Goal: Task Accomplishment & Management: Manage account settings

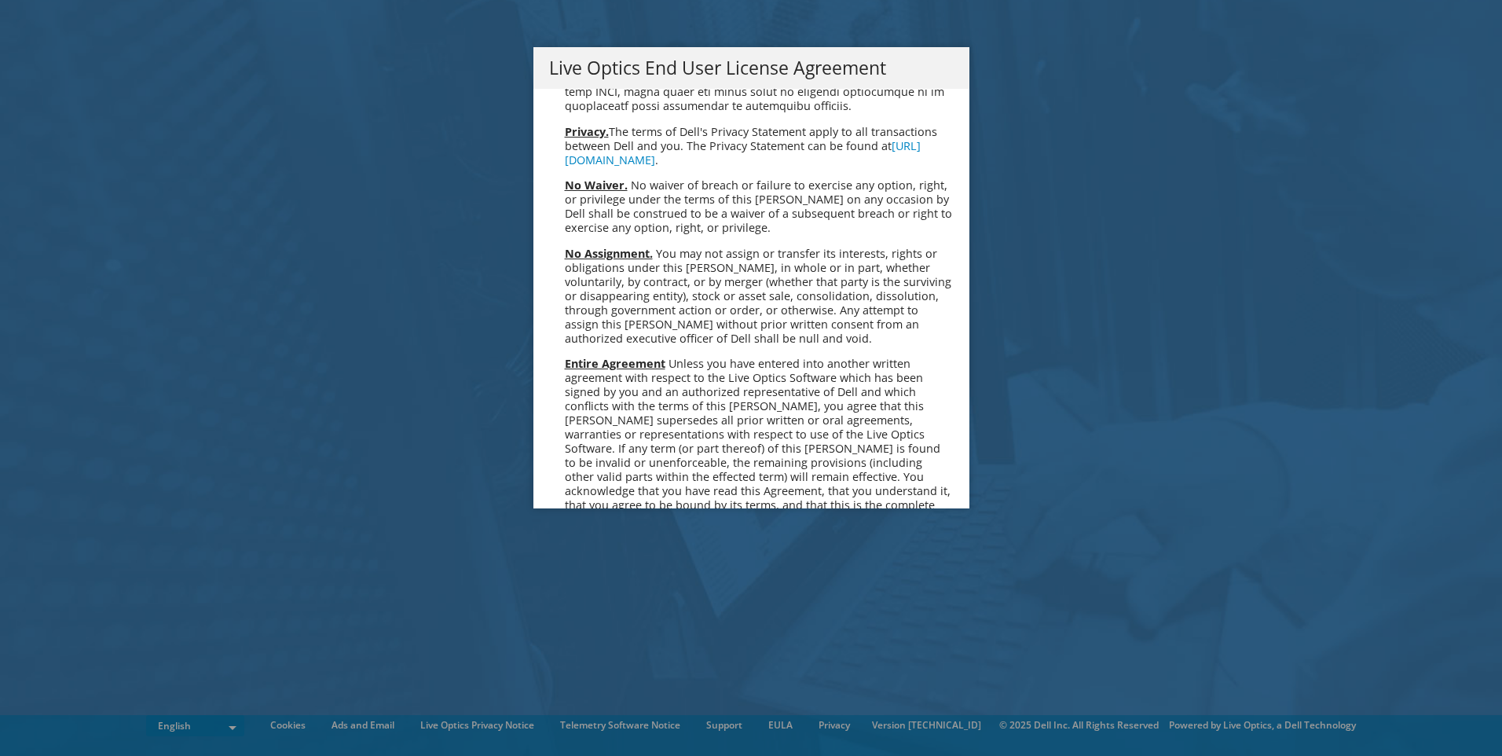
scroll to position [5939, 0]
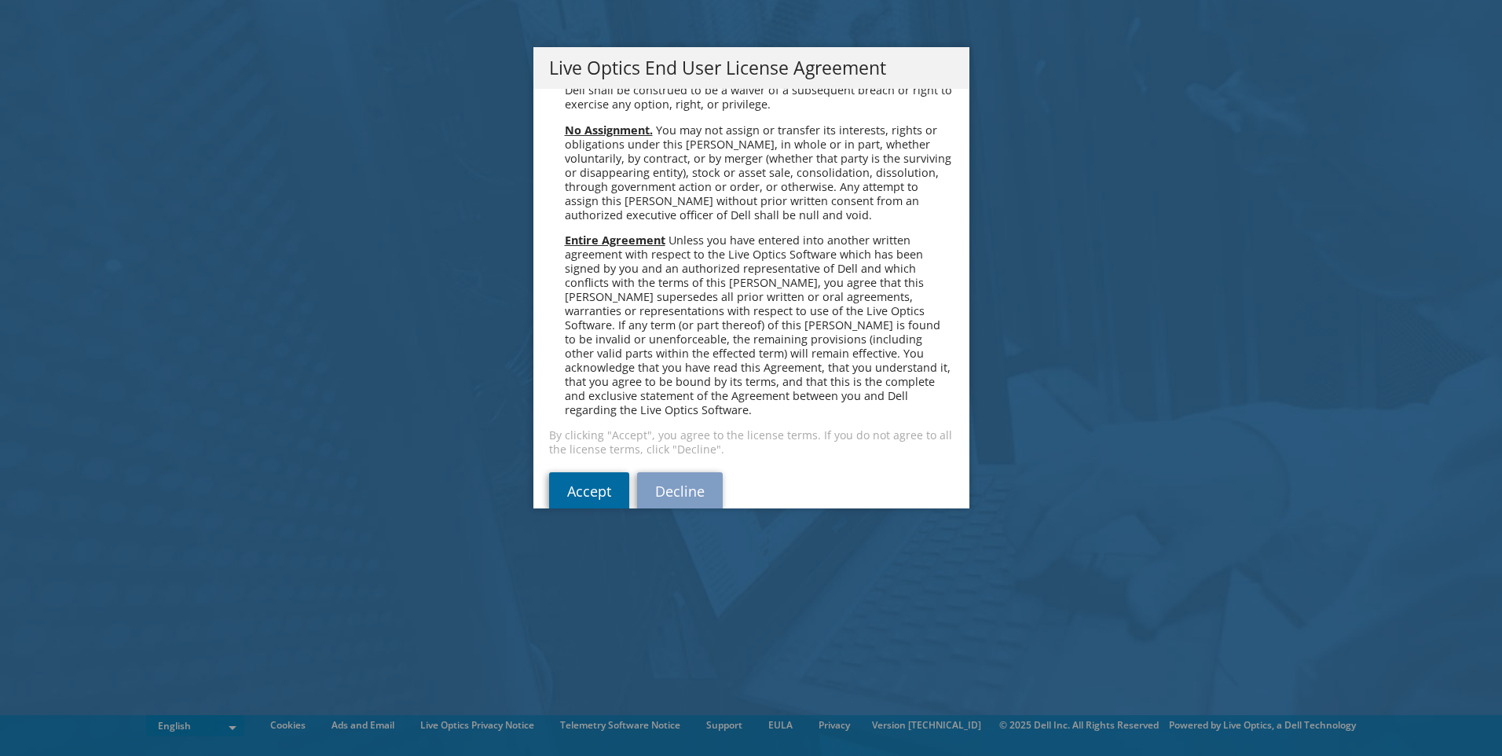
click at [592, 472] on link "Accept" at bounding box center [589, 491] width 80 height 38
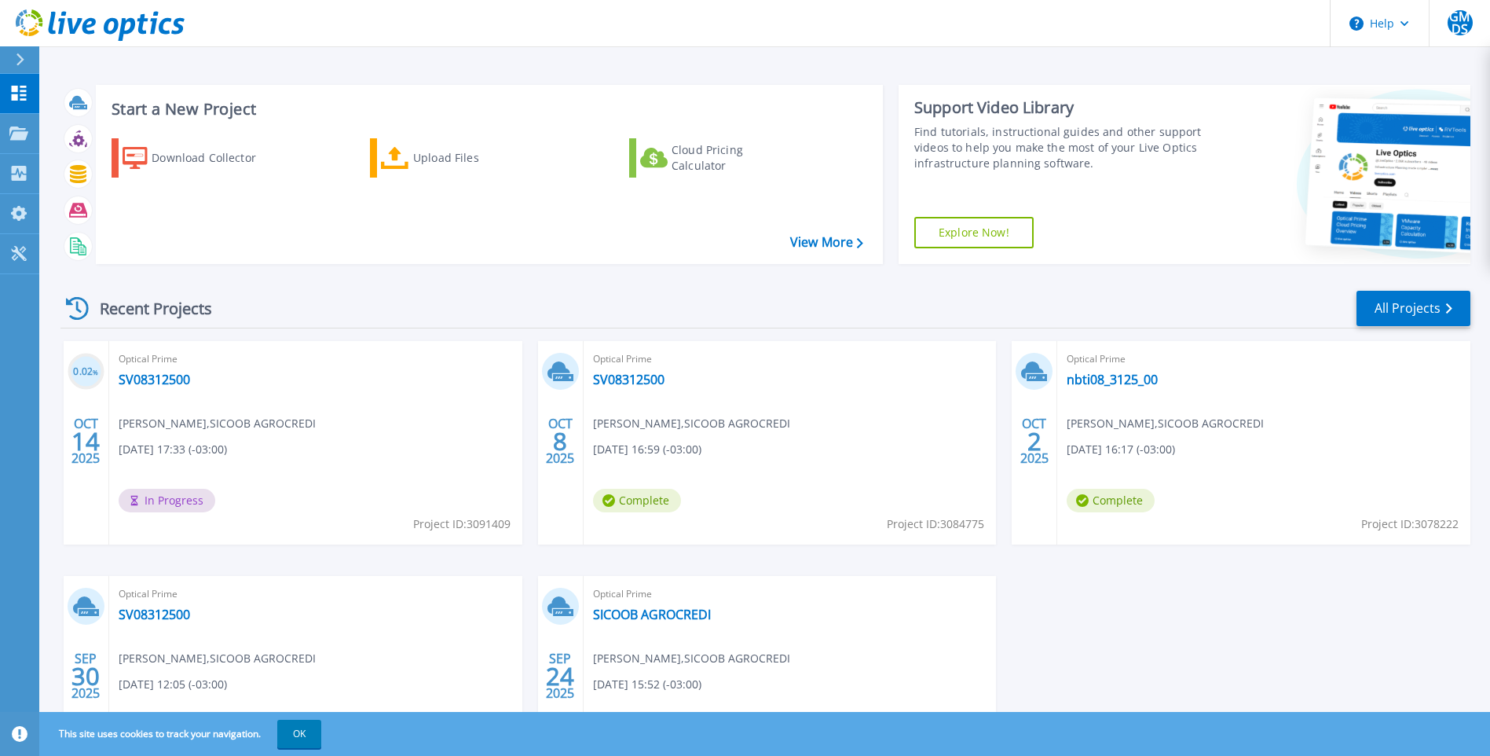
scroll to position [115, 0]
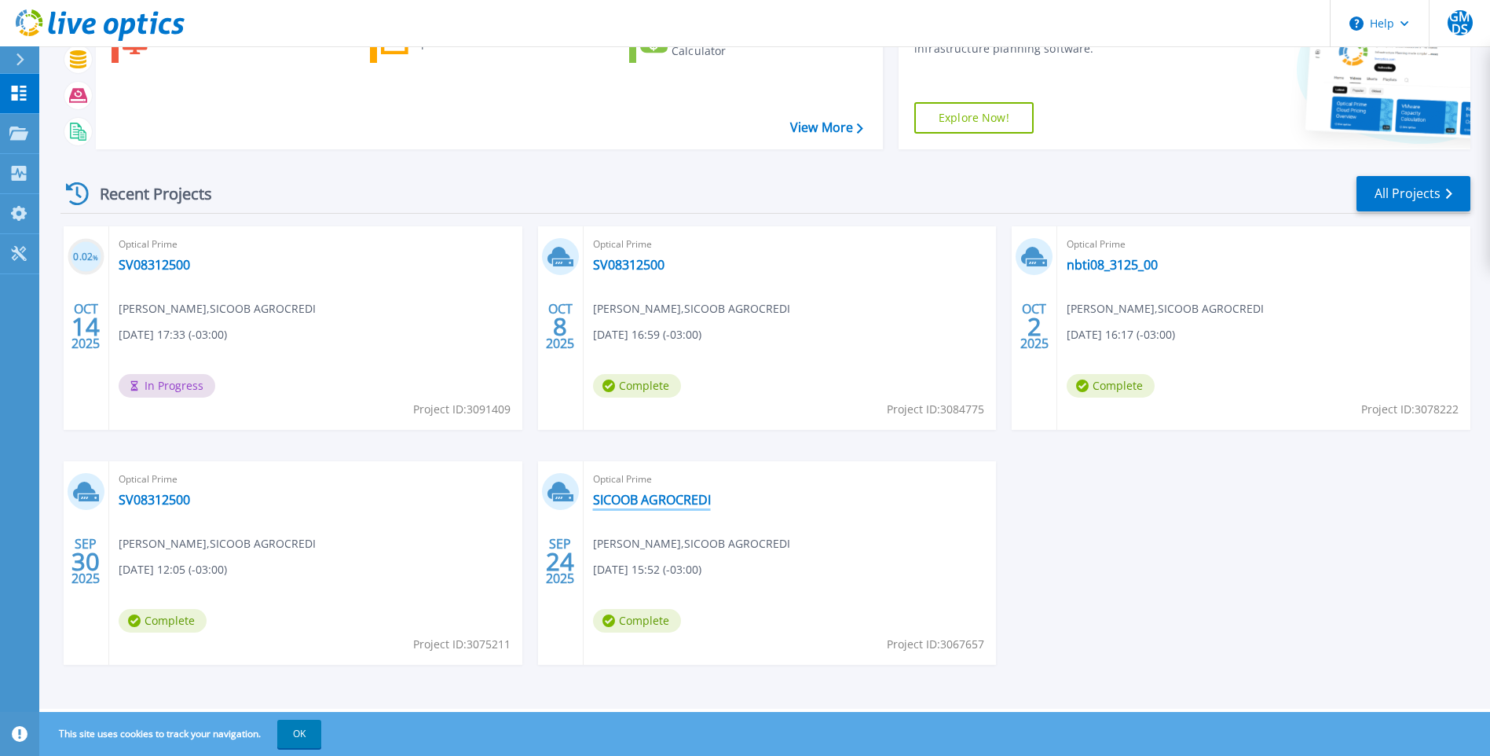
click at [649, 496] on link "SICOOB AGROCREDI" at bounding box center [652, 500] width 118 height 16
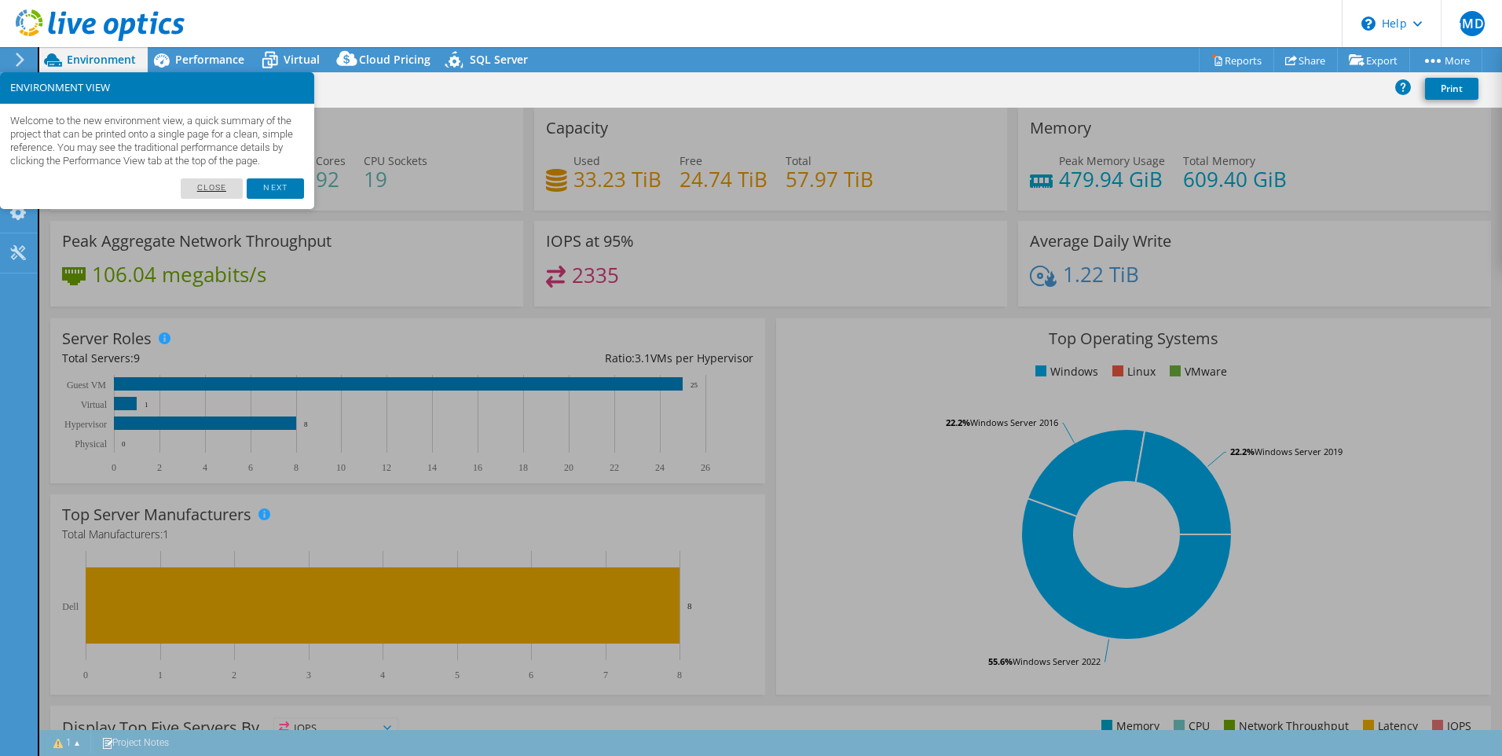
select select "USD"
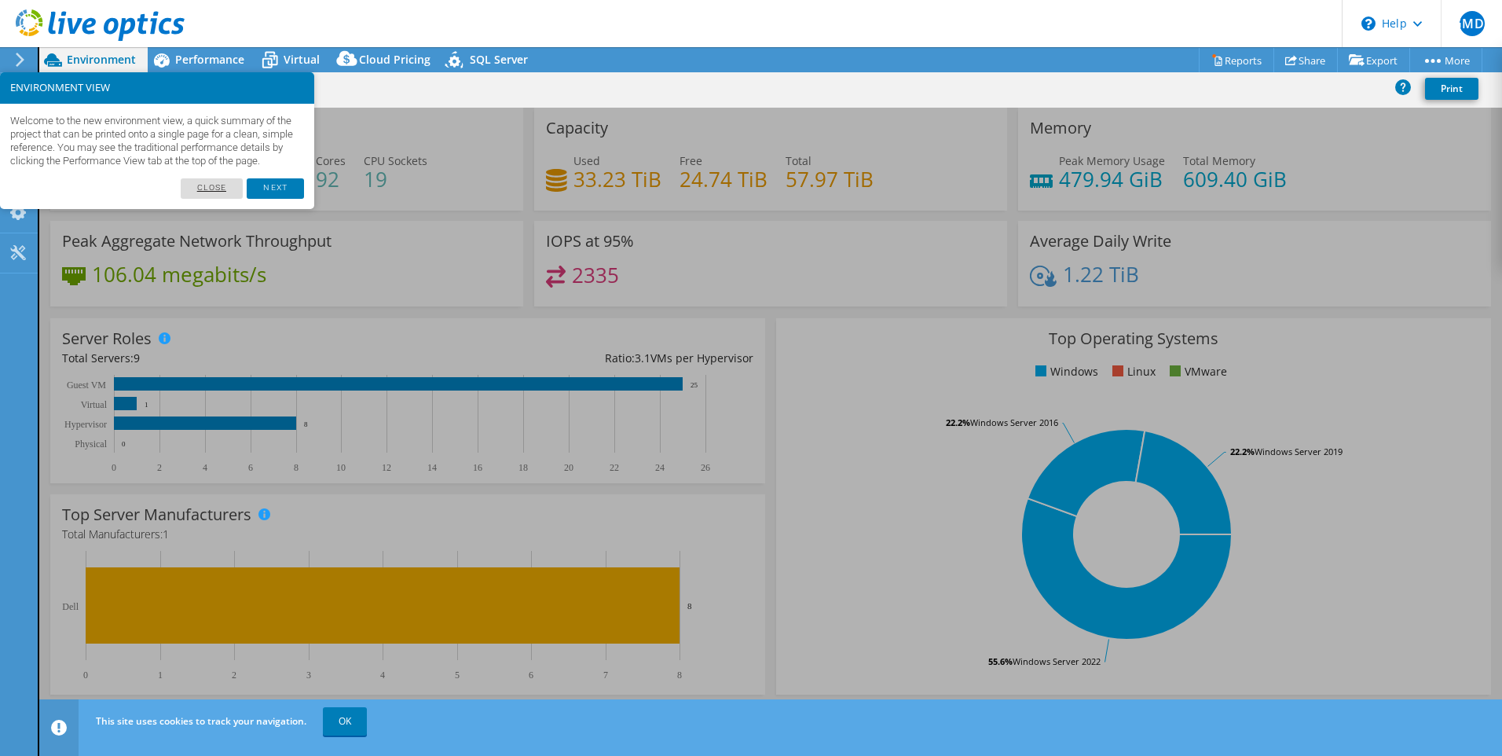
click at [218, 198] on link "Close" at bounding box center [212, 188] width 63 height 20
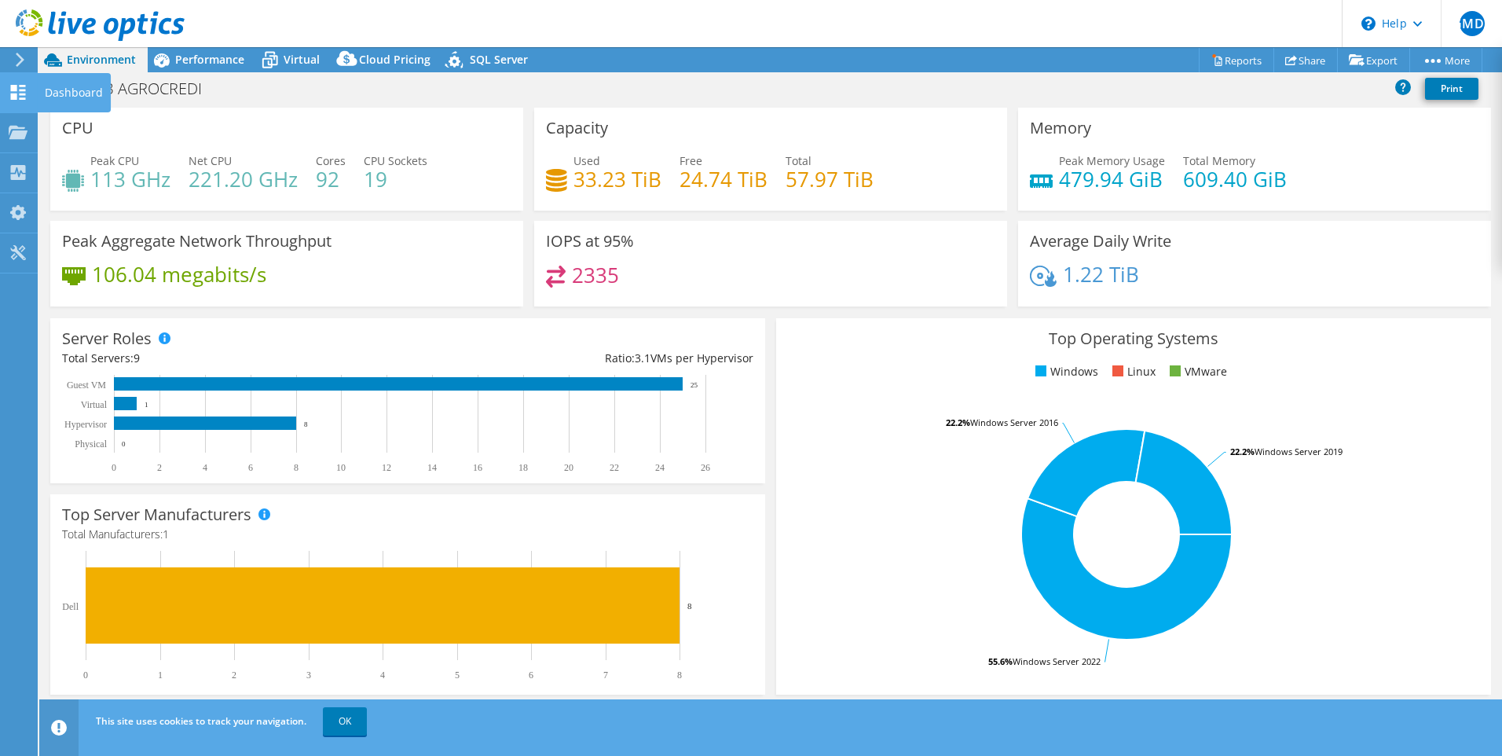
click at [25, 86] on use at bounding box center [18, 92] width 15 height 15
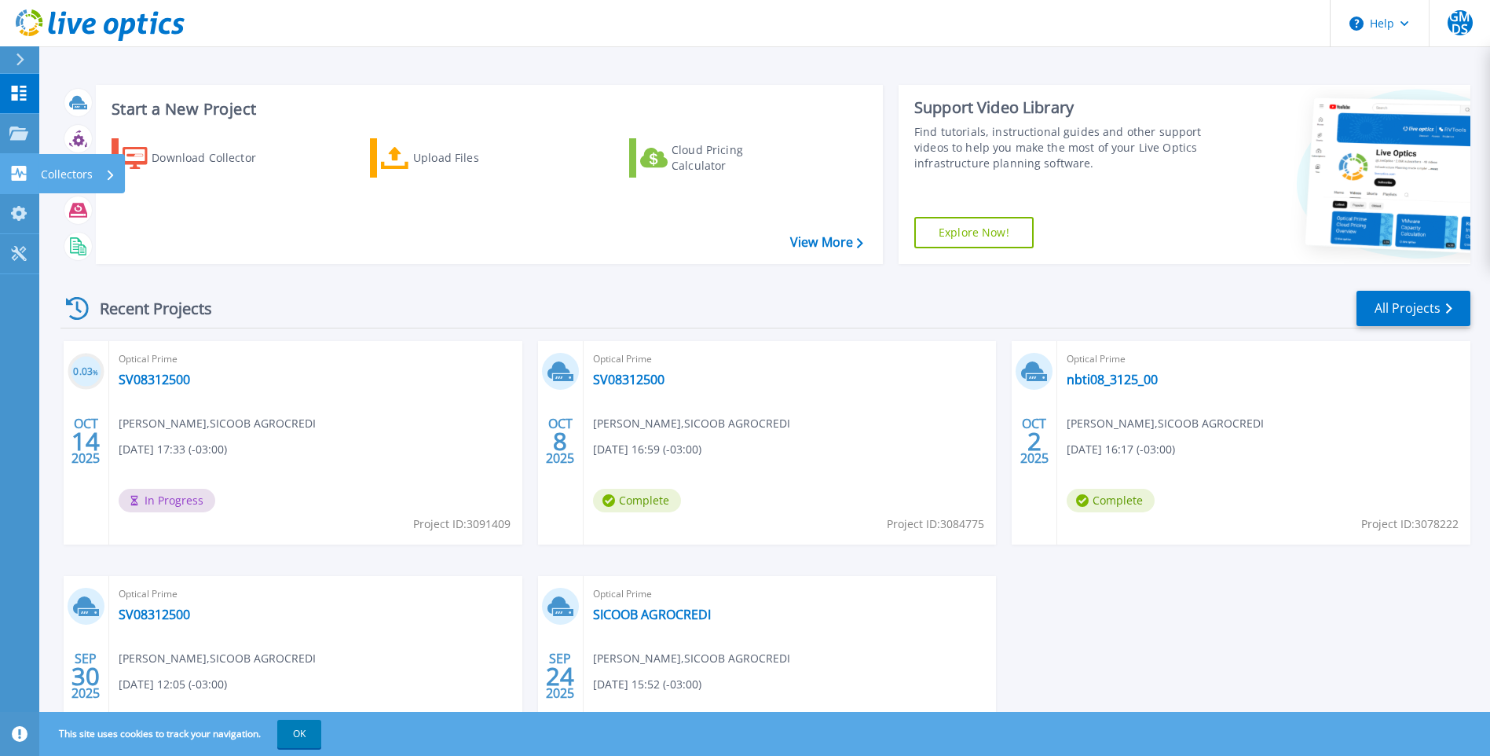
click at [102, 160] on div "Collectors" at bounding box center [78, 174] width 75 height 41
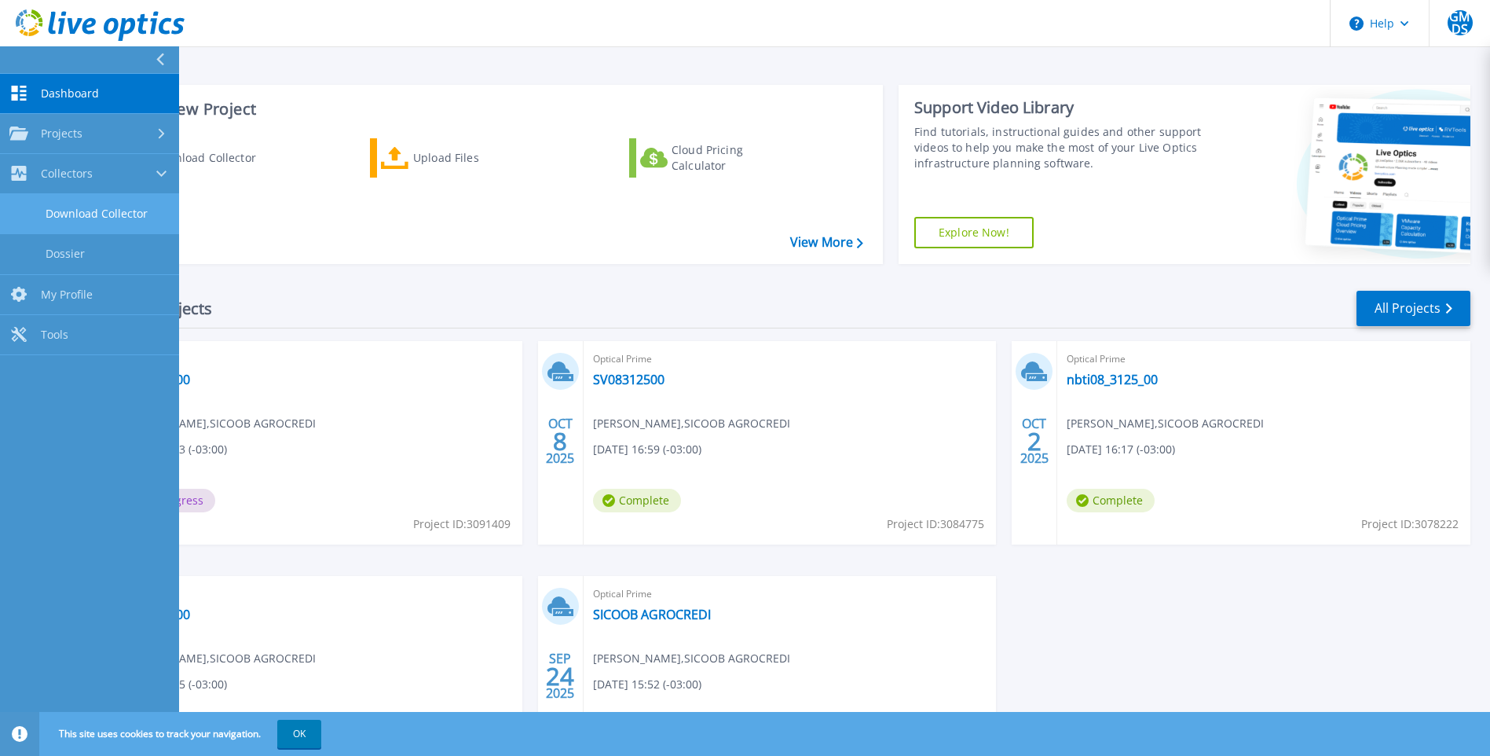
click at [119, 210] on link "Download Collector" at bounding box center [89, 214] width 179 height 40
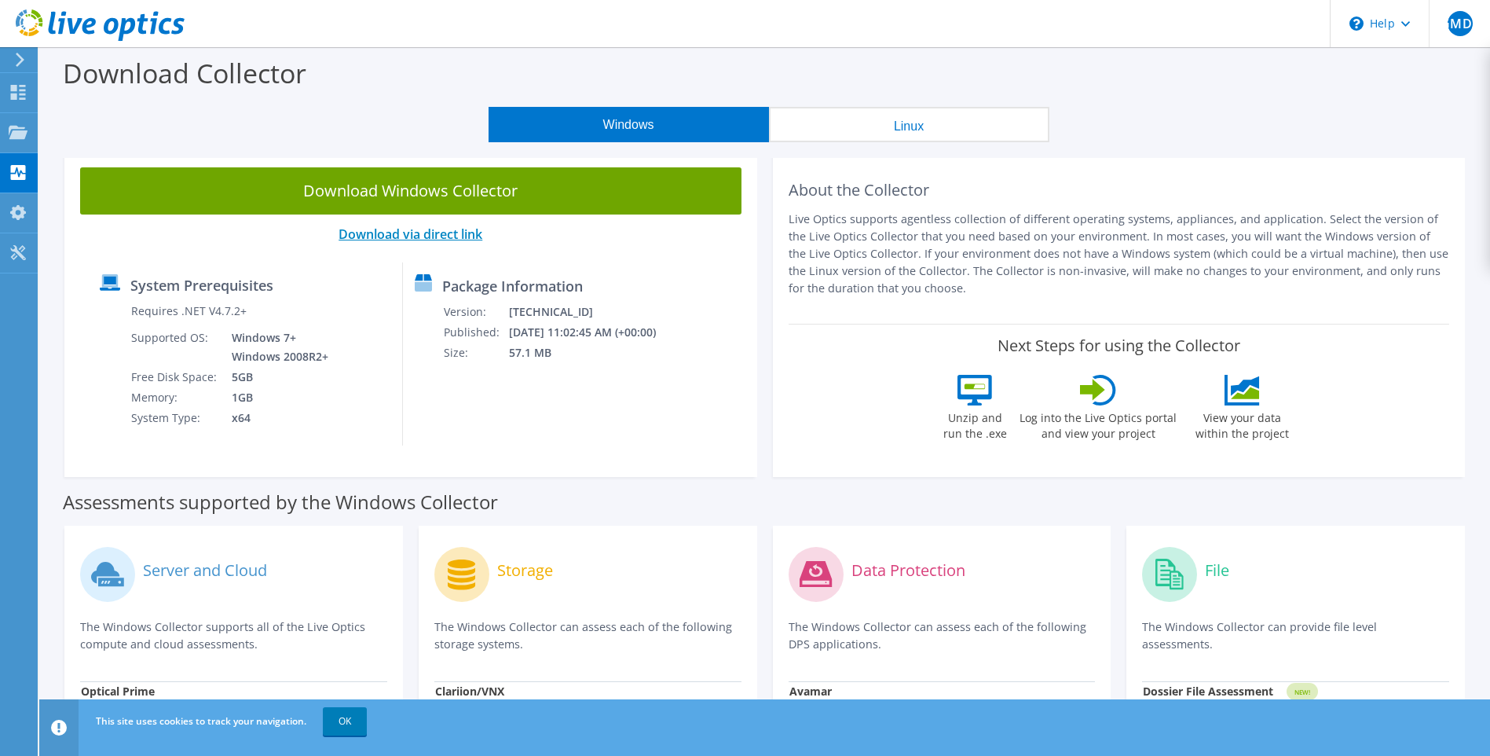
click at [418, 234] on link "Download via direct link" at bounding box center [411, 233] width 144 height 17
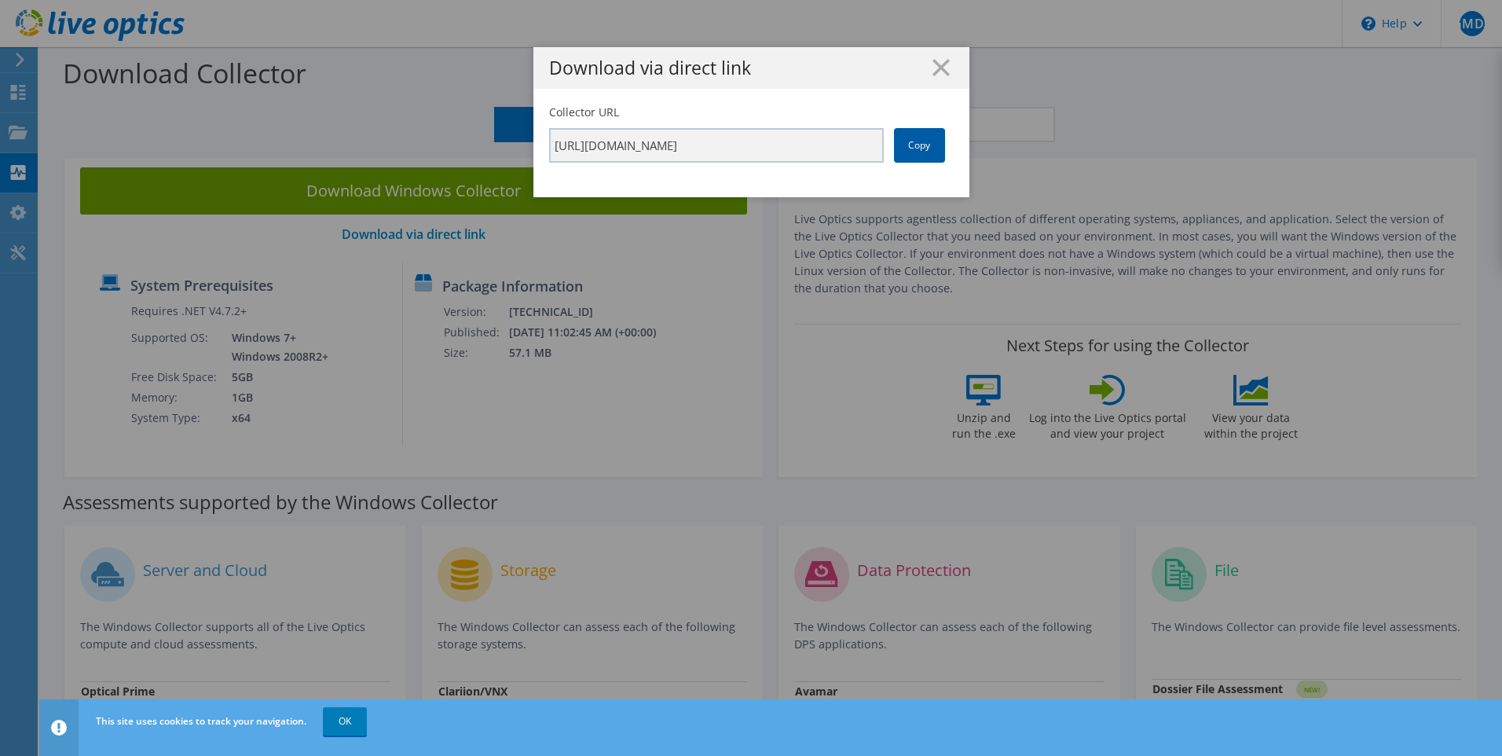
click at [907, 152] on link "Copy" at bounding box center [919, 145] width 51 height 35
drag, startPoint x: 907, startPoint y: 152, endPoint x: 708, endPoint y: 84, distance: 210.6
click at [708, 84] on div "Download via direct link" at bounding box center [751, 68] width 436 height 42
click at [58, 90] on div "Download via direct link Collector URL https://app.liveoptics.com/collector/dir…" at bounding box center [751, 377] width 1502 height 661
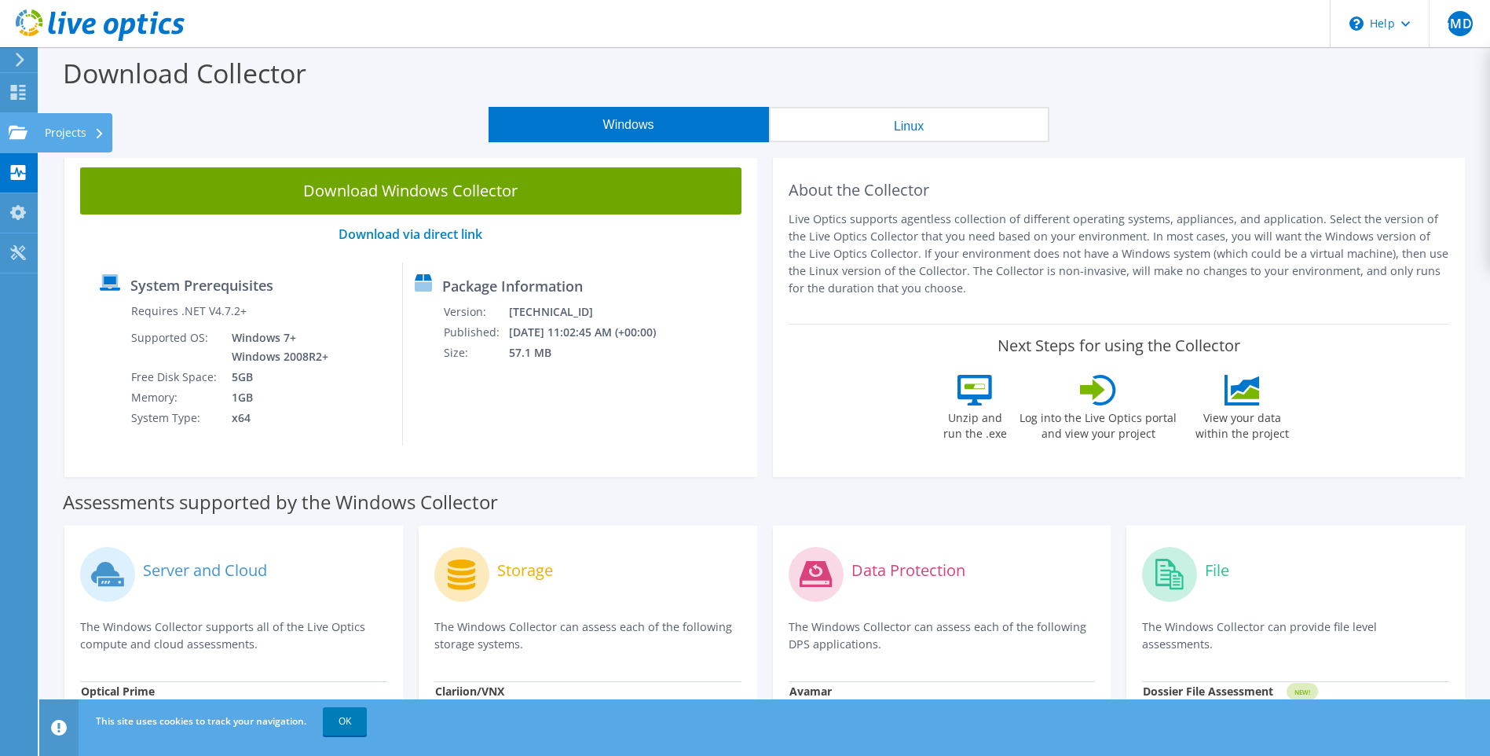
click at [20, 138] on use at bounding box center [18, 131] width 19 height 13
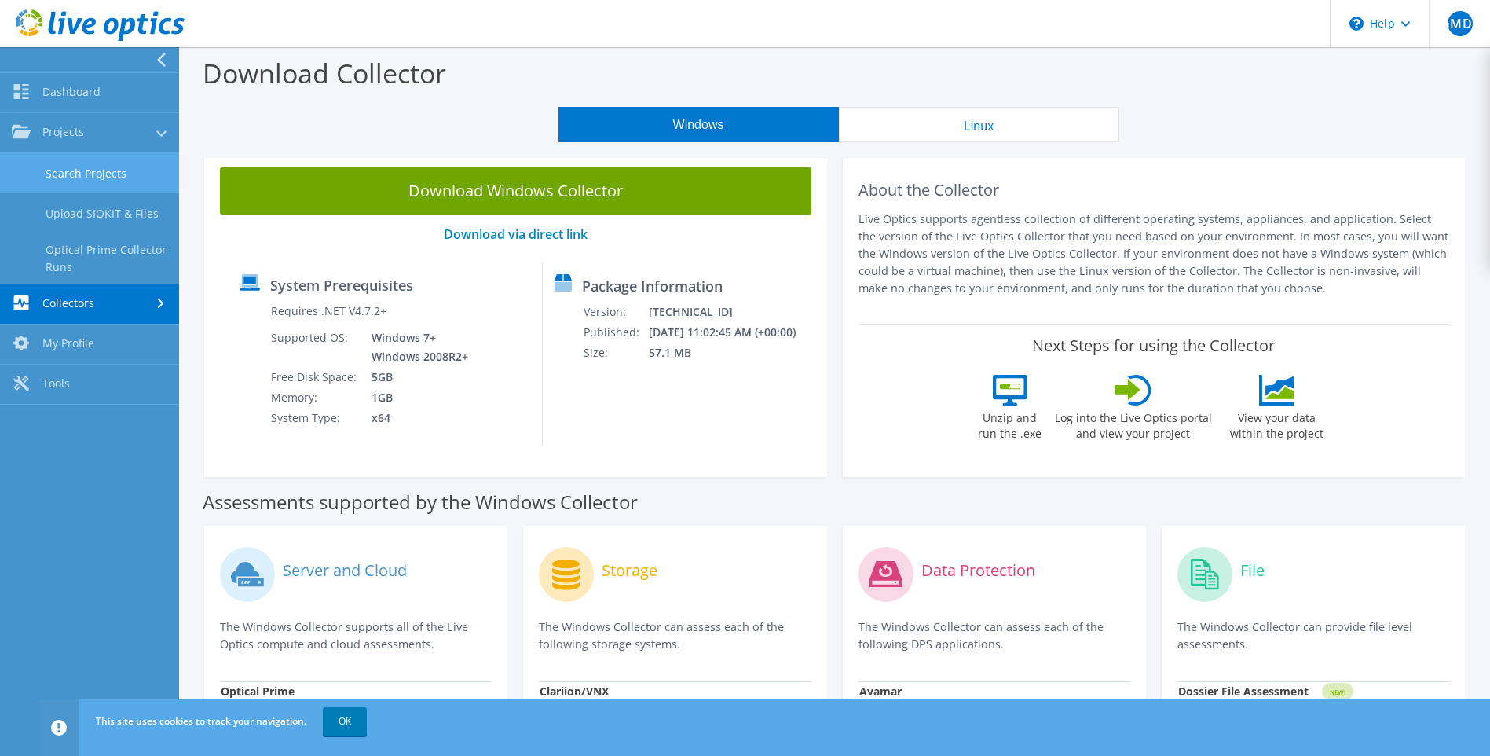
click at [84, 167] on link "Search Projects" at bounding box center [89, 173] width 179 height 40
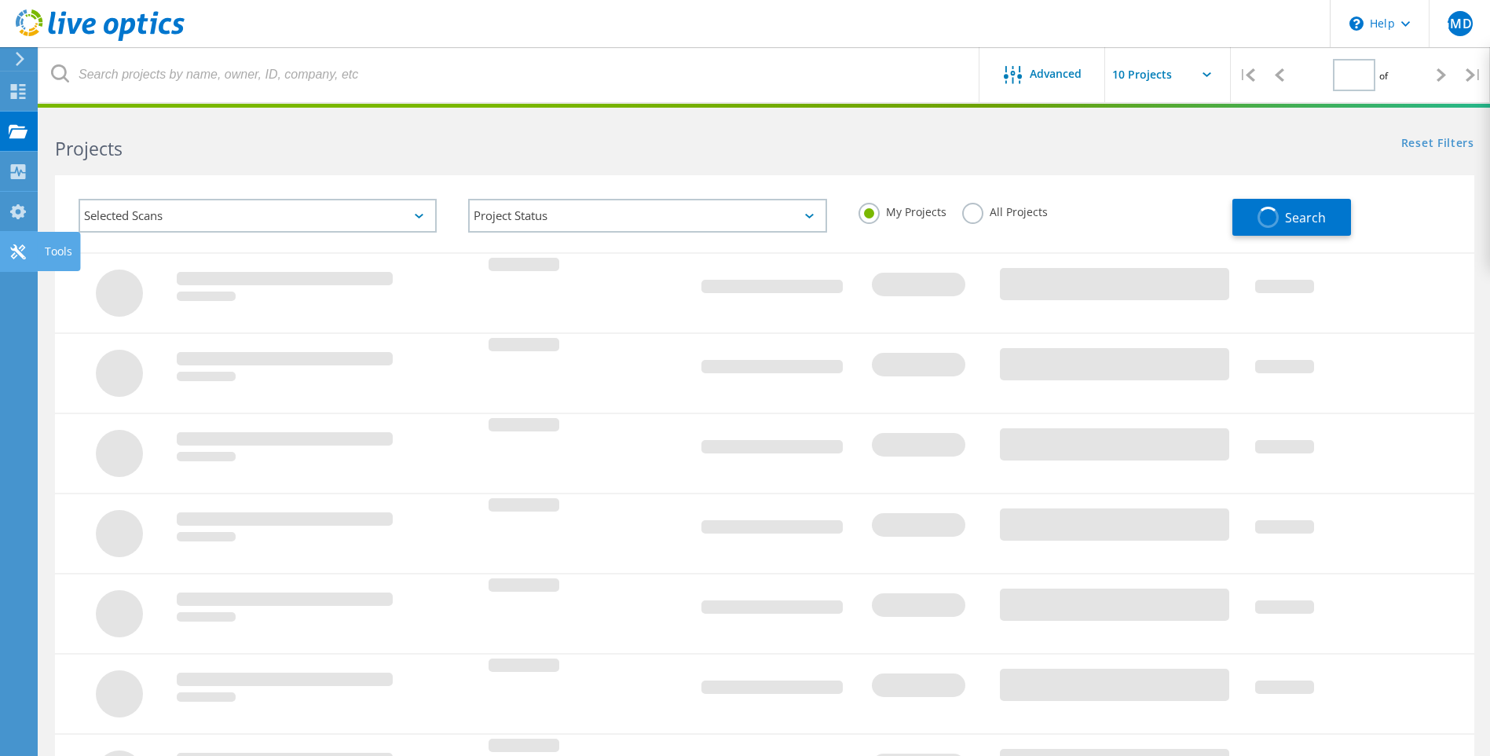
type input "1"
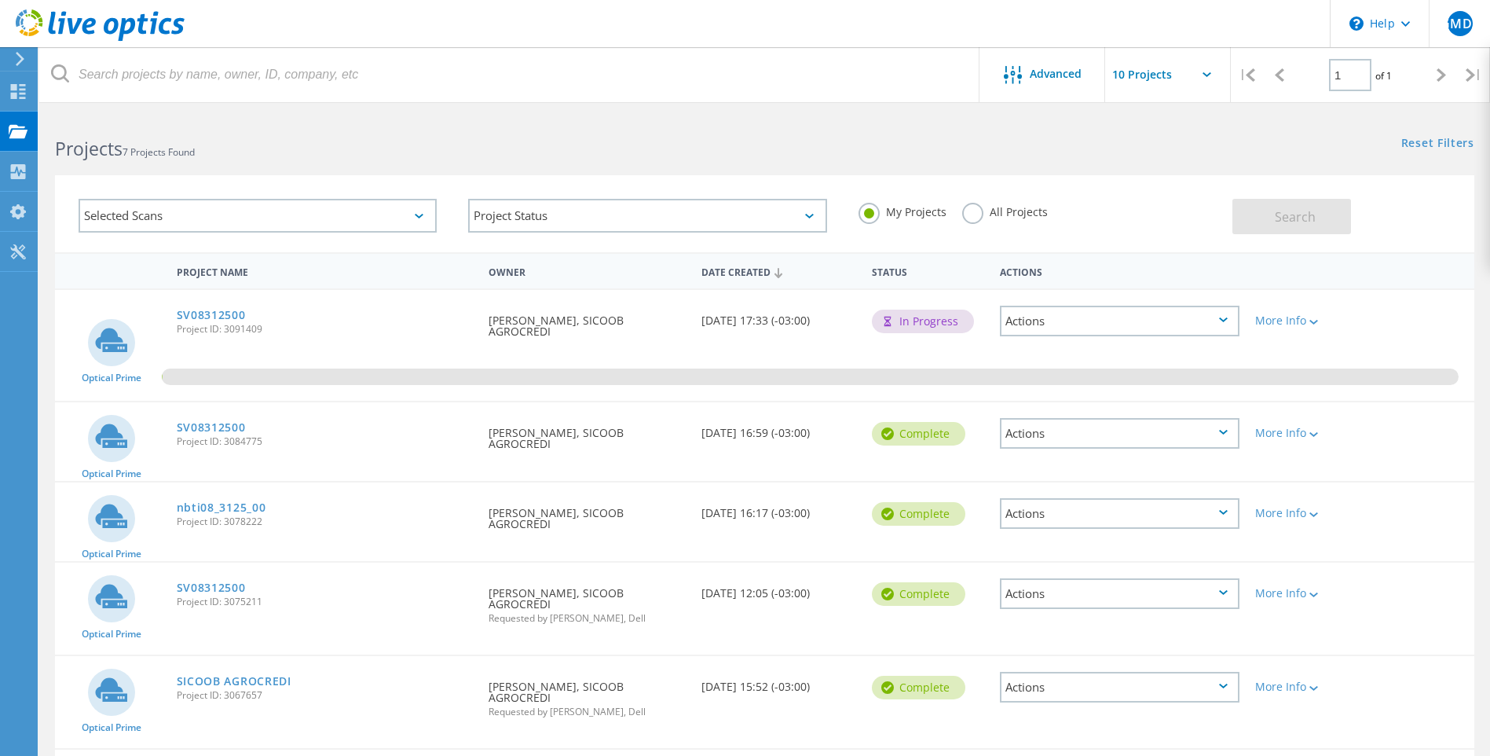
scroll to position [242, 0]
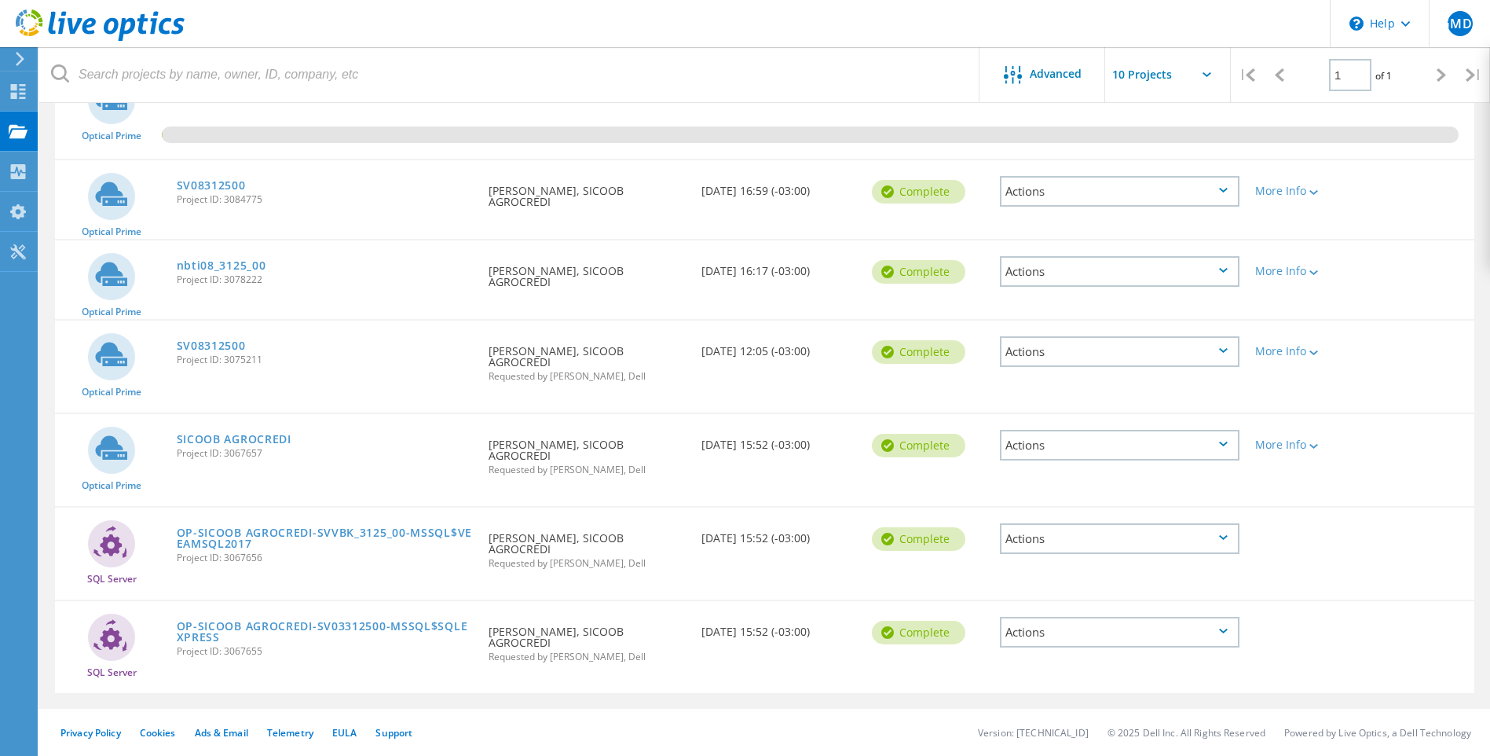
click at [1166, 636] on div "Actions" at bounding box center [1120, 632] width 240 height 31
click at [1060, 675] on div "Delete" at bounding box center [1119, 669] width 236 height 24
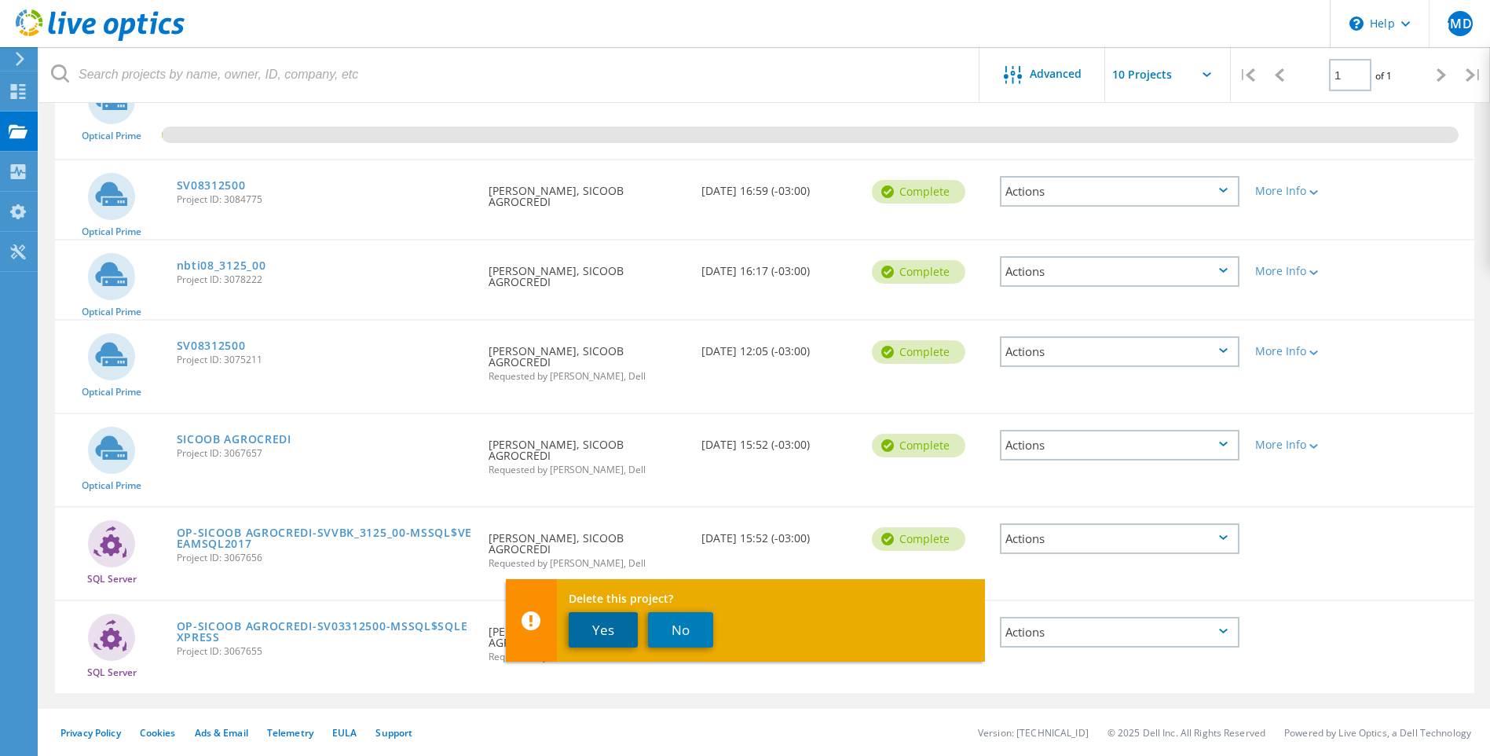
click at [579, 626] on button "Yes" at bounding box center [603, 629] width 69 height 35
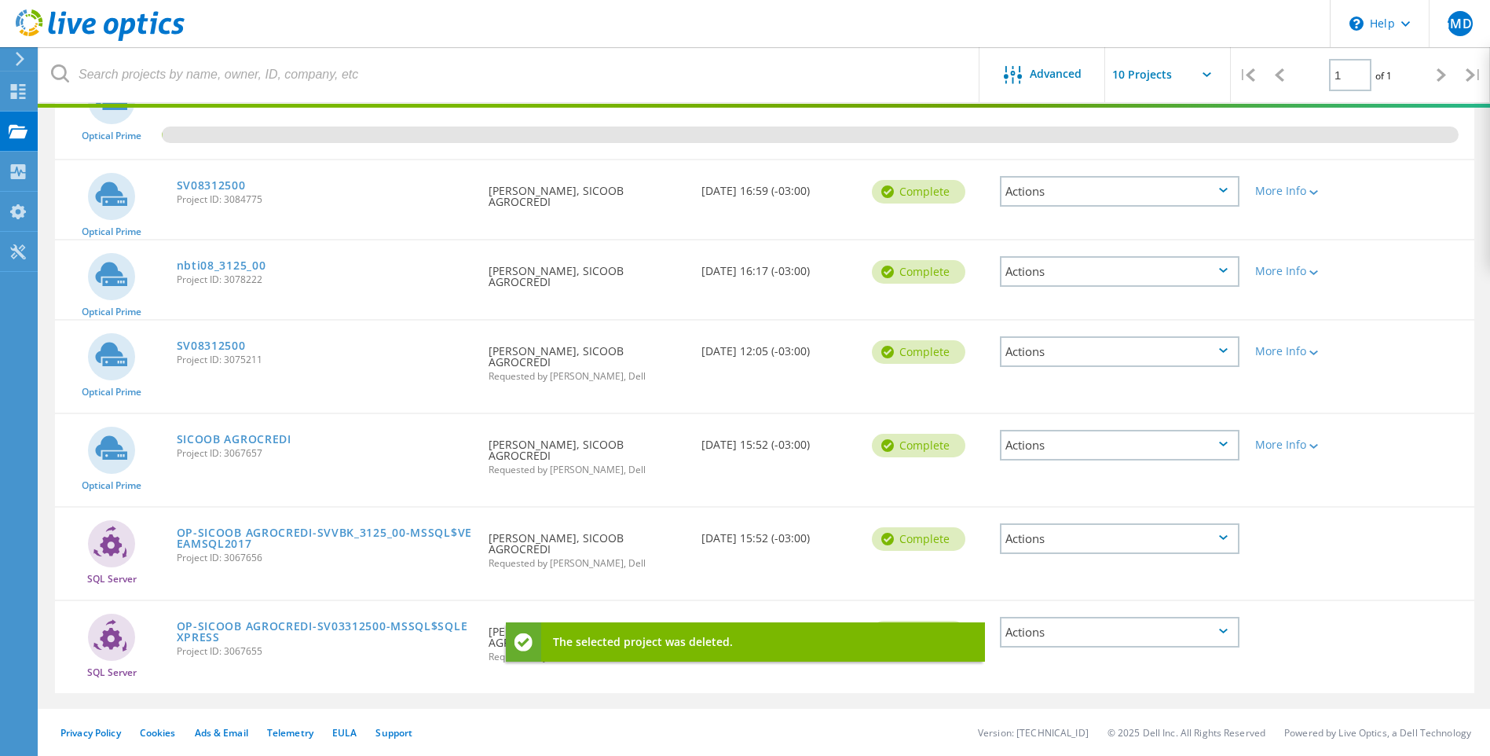
scroll to position [148, 0]
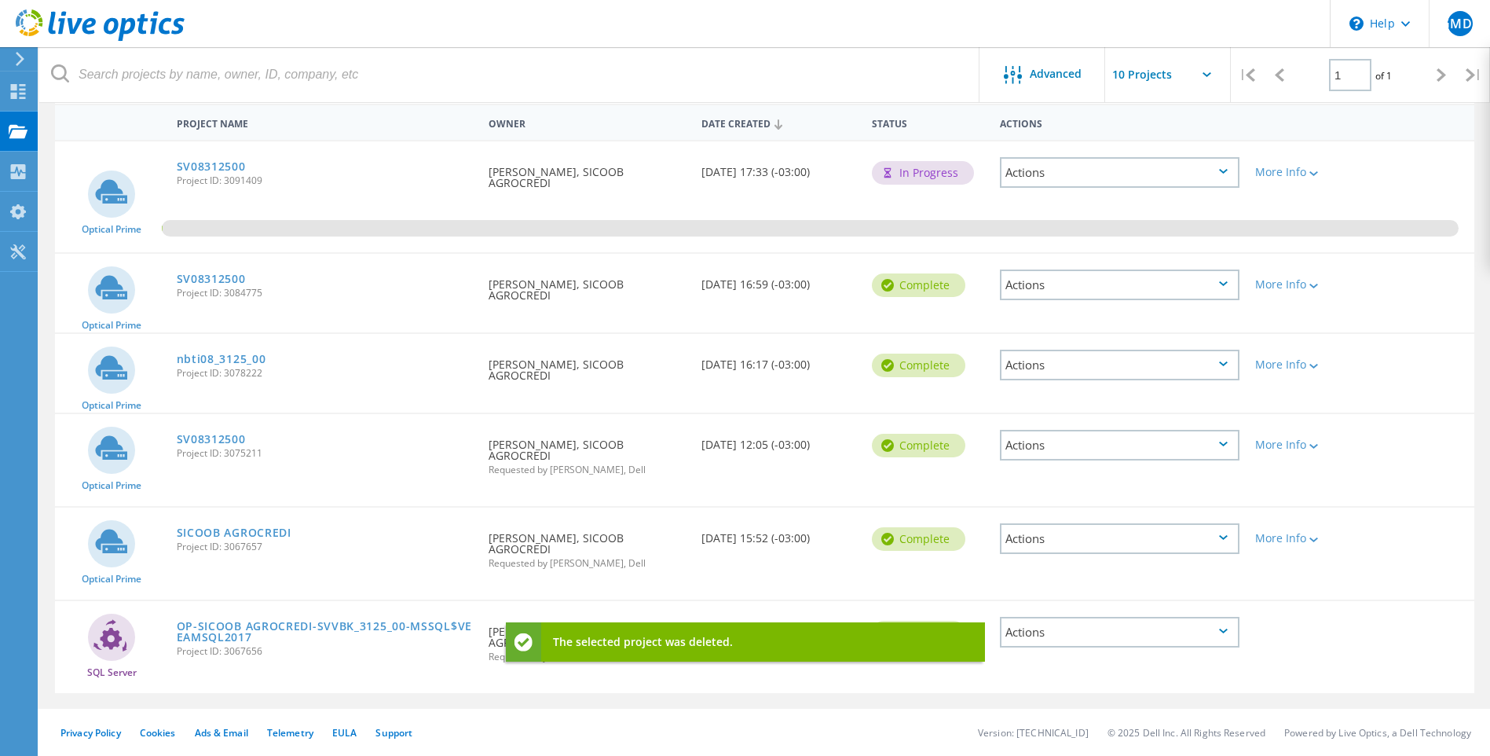
click at [1068, 628] on div "Actions" at bounding box center [1120, 632] width 240 height 31
click at [1015, 674] on use at bounding box center [1013, 668] width 13 height 13
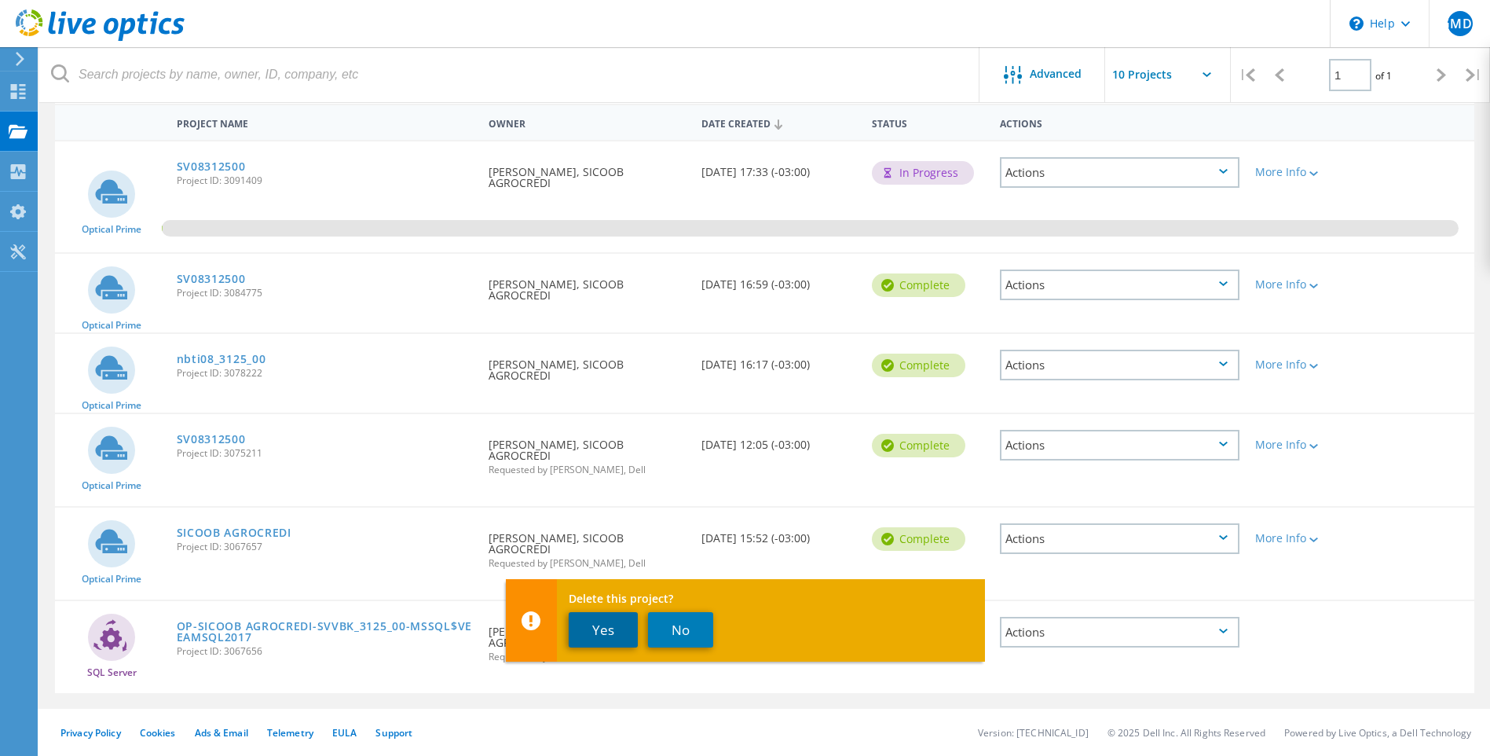
click at [597, 631] on button "Yes" at bounding box center [603, 629] width 69 height 35
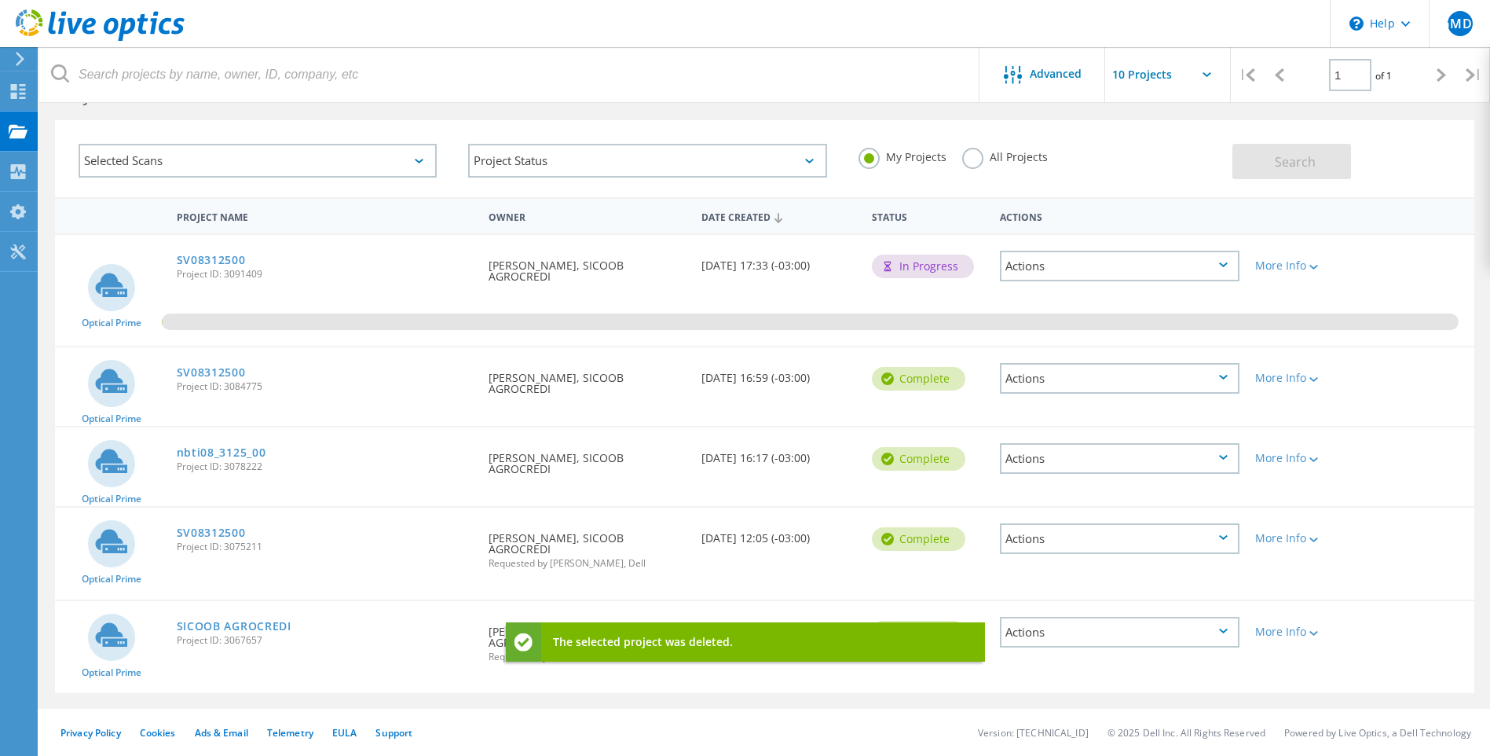
scroll to position [55, 0]
click at [1138, 631] on div "Actions" at bounding box center [1120, 632] width 240 height 31
click at [1029, 669] on div "Delete" at bounding box center [1119, 669] width 236 height 24
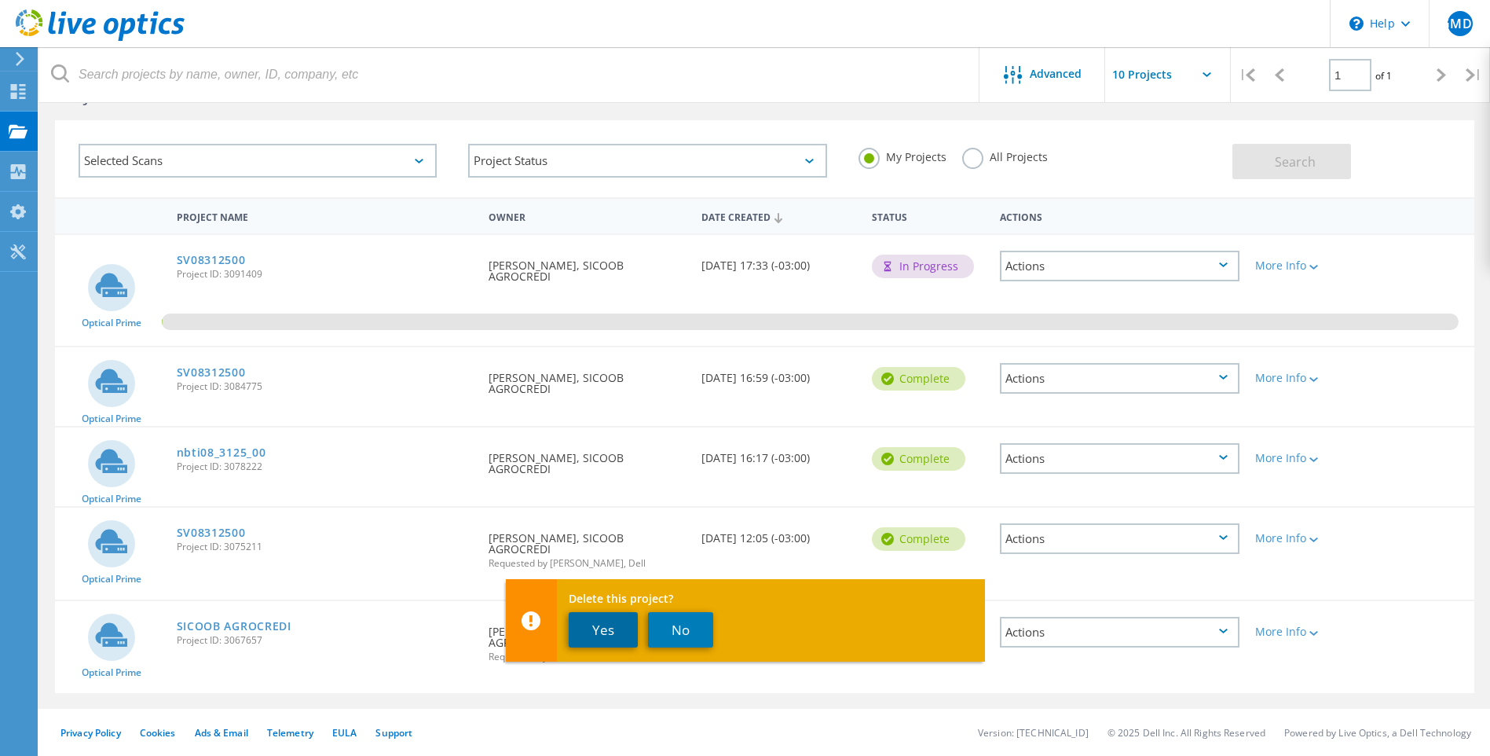
click at [594, 627] on button "Yes" at bounding box center [603, 629] width 69 height 35
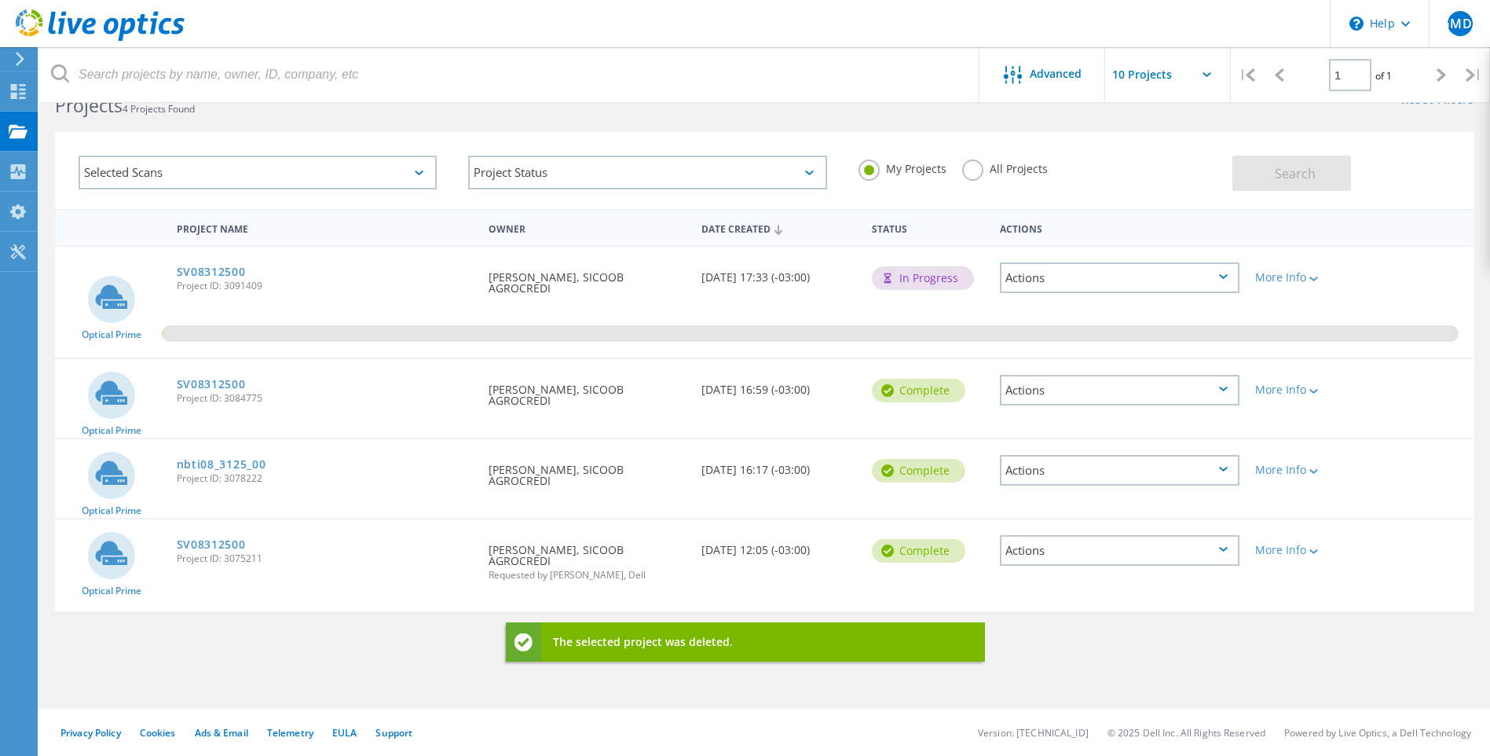
scroll to position [43, 0]
click at [1077, 561] on div "Actions" at bounding box center [1120, 550] width 240 height 31
click at [1053, 589] on div "Delete" at bounding box center [1119, 587] width 236 height 24
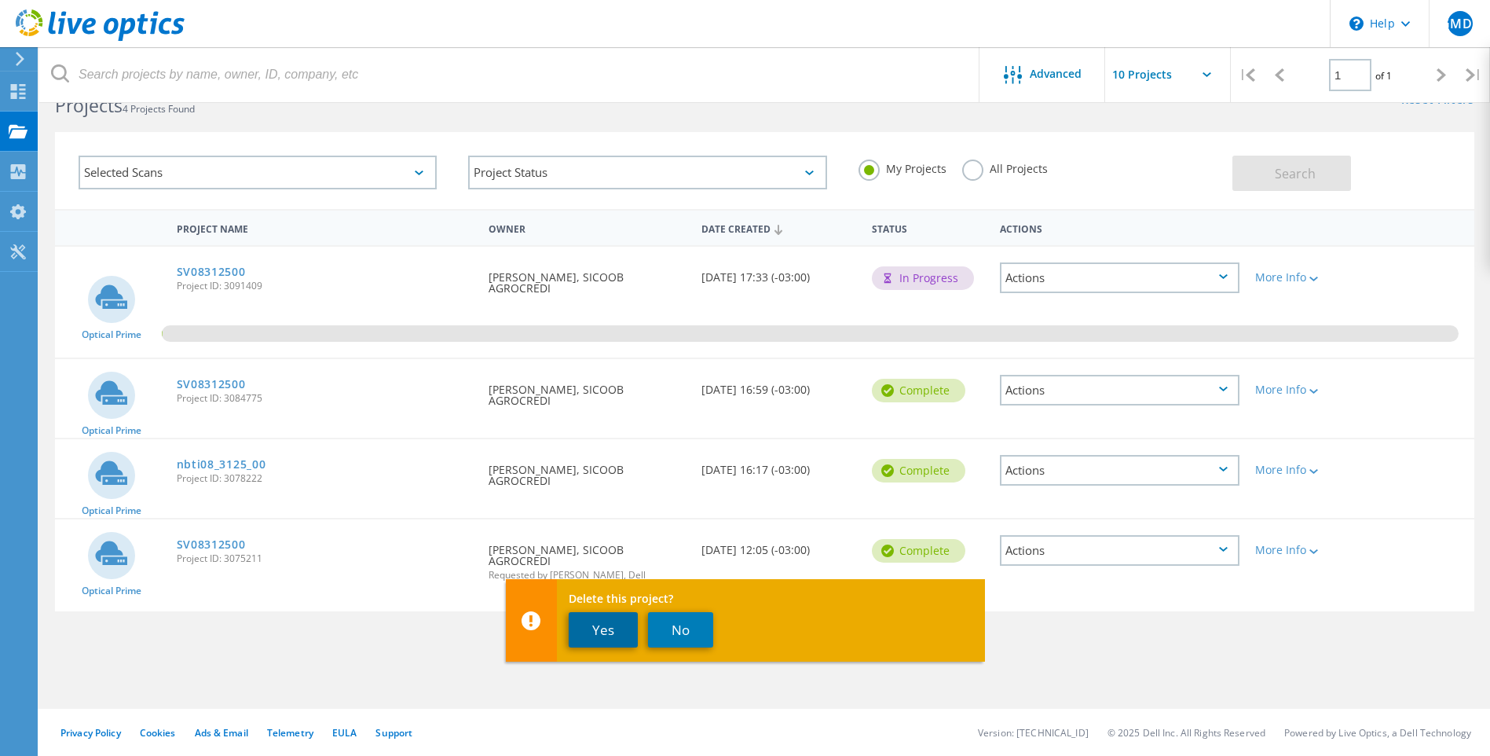
click at [611, 627] on button "Yes" at bounding box center [603, 629] width 69 height 35
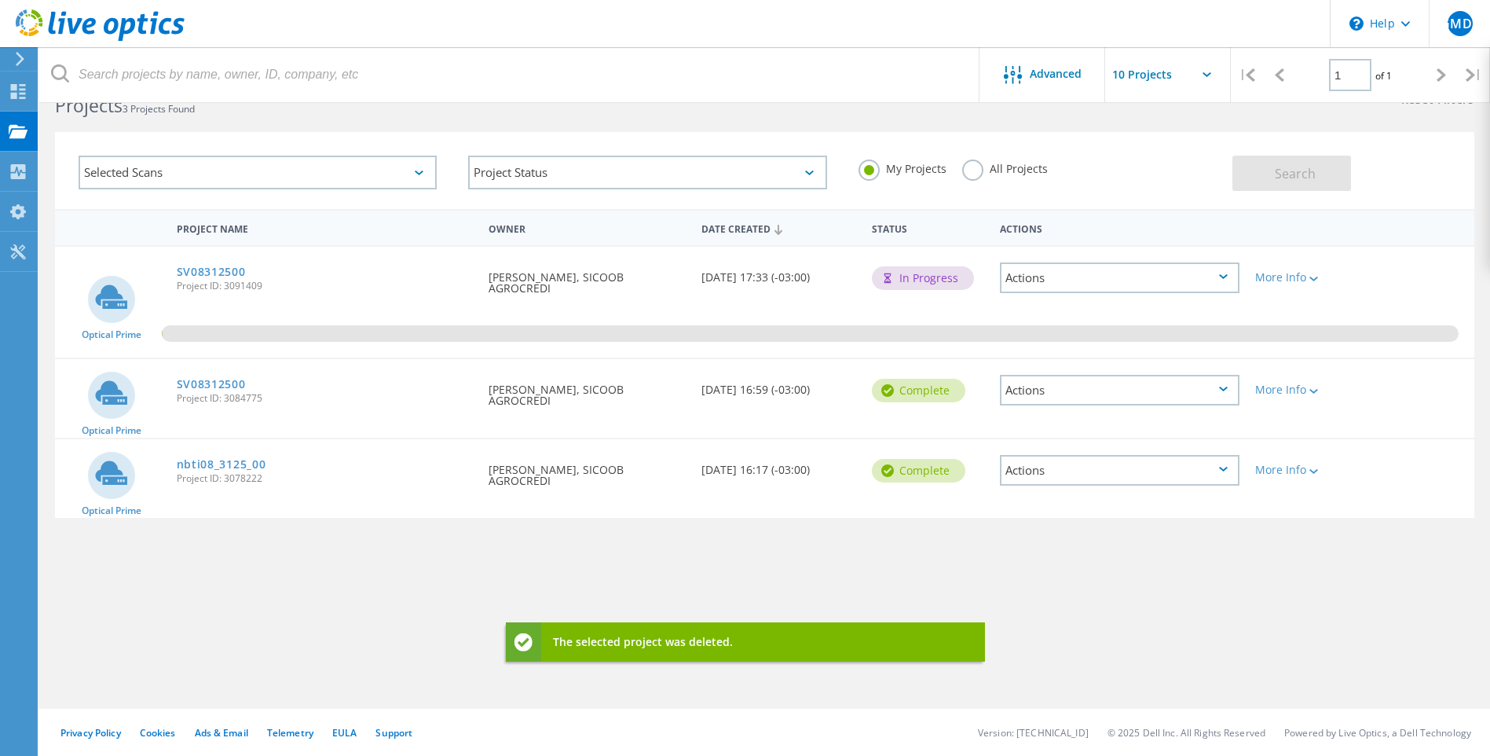
click at [1068, 472] on div "Actions" at bounding box center [1120, 470] width 240 height 31
click at [1060, 514] on div "Delete" at bounding box center [1119, 507] width 236 height 24
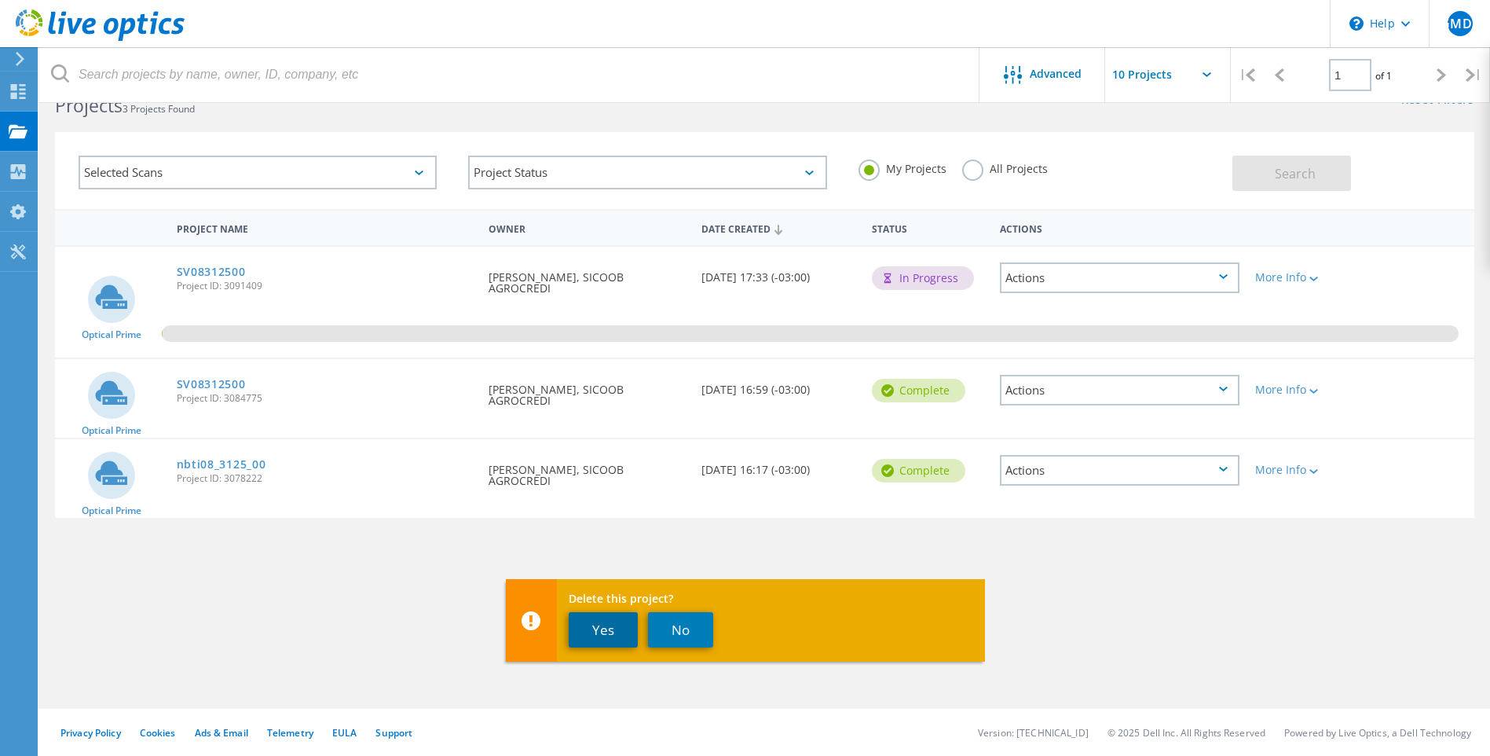
click at [616, 631] on button "Yes" at bounding box center [603, 629] width 69 height 35
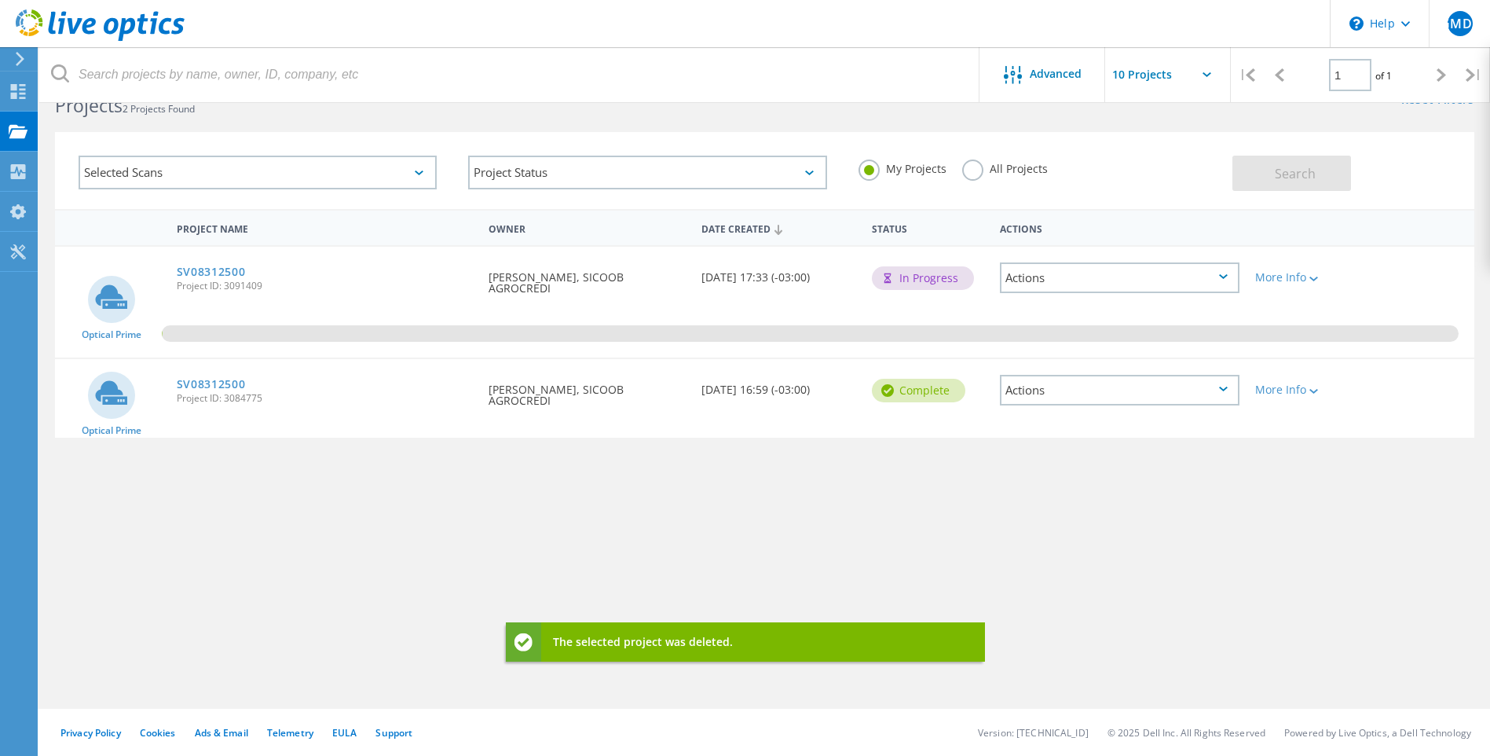
click at [1109, 481] on div "Project Name Owner Date Created Status Actions Optical Prime SV08312500 Project…" at bounding box center [764, 413] width 1419 height 408
click at [1087, 396] on div "Actions" at bounding box center [1120, 390] width 240 height 31
click at [1038, 430] on div "Delete" at bounding box center [1119, 427] width 236 height 24
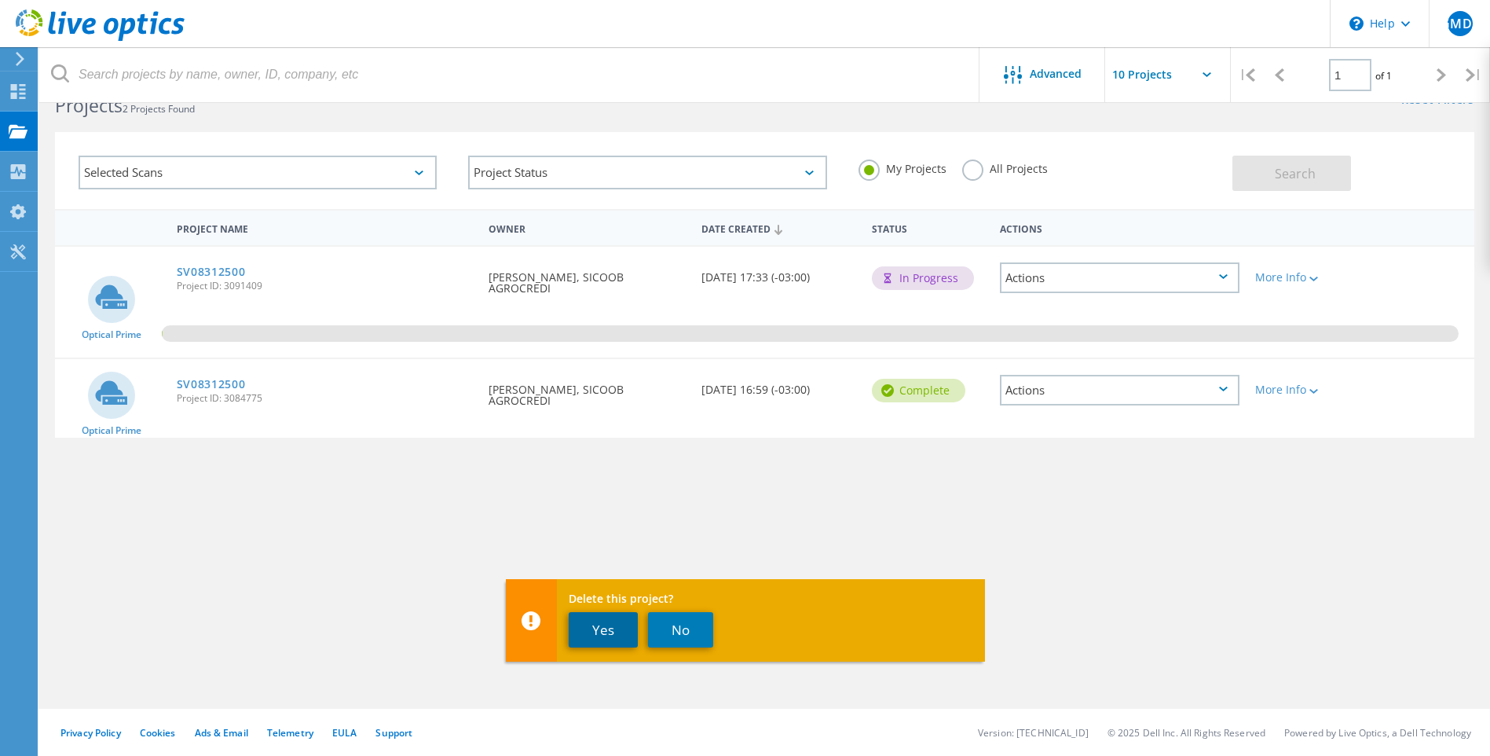
click at [597, 635] on button "Yes" at bounding box center [603, 629] width 69 height 35
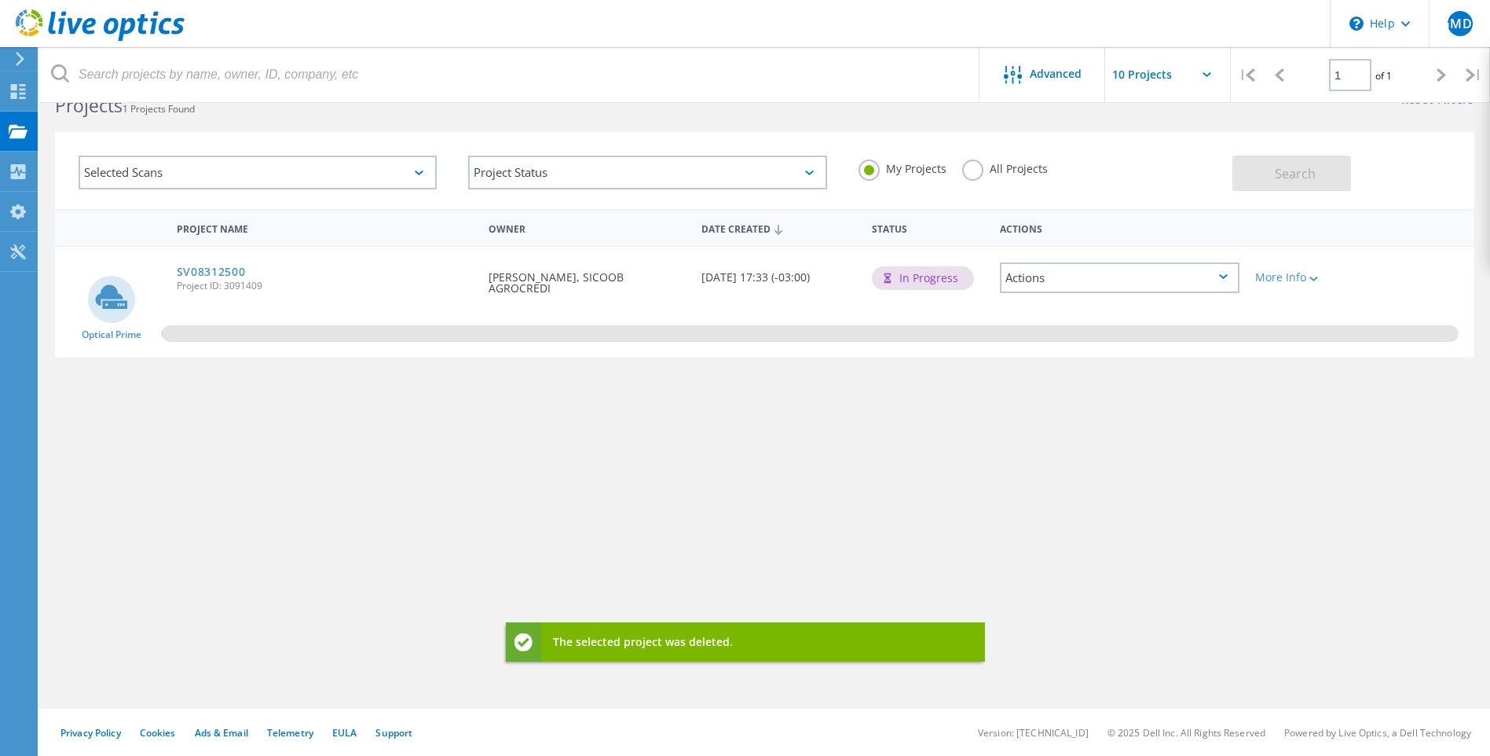
click at [1162, 279] on div "Actions" at bounding box center [1120, 277] width 240 height 31
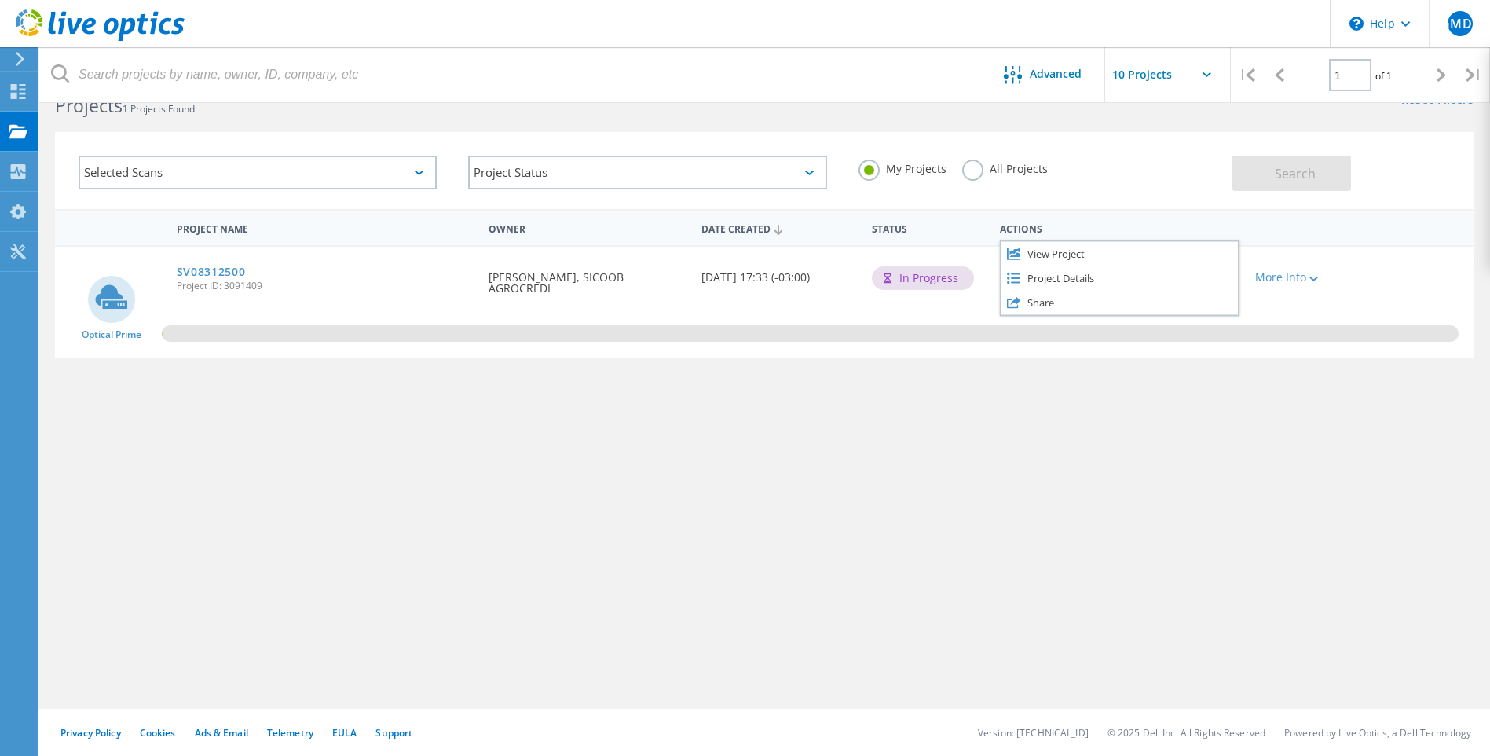
click at [756, 471] on div "Project Name Owner Date Created Status Actions Optical Prime SV08312500 Project…" at bounding box center [764, 413] width 1419 height 408
click at [1234, 496] on div "Project Name Owner Date Created Status Actions Optical Prime SV08312500 Project…" at bounding box center [764, 413] width 1419 height 408
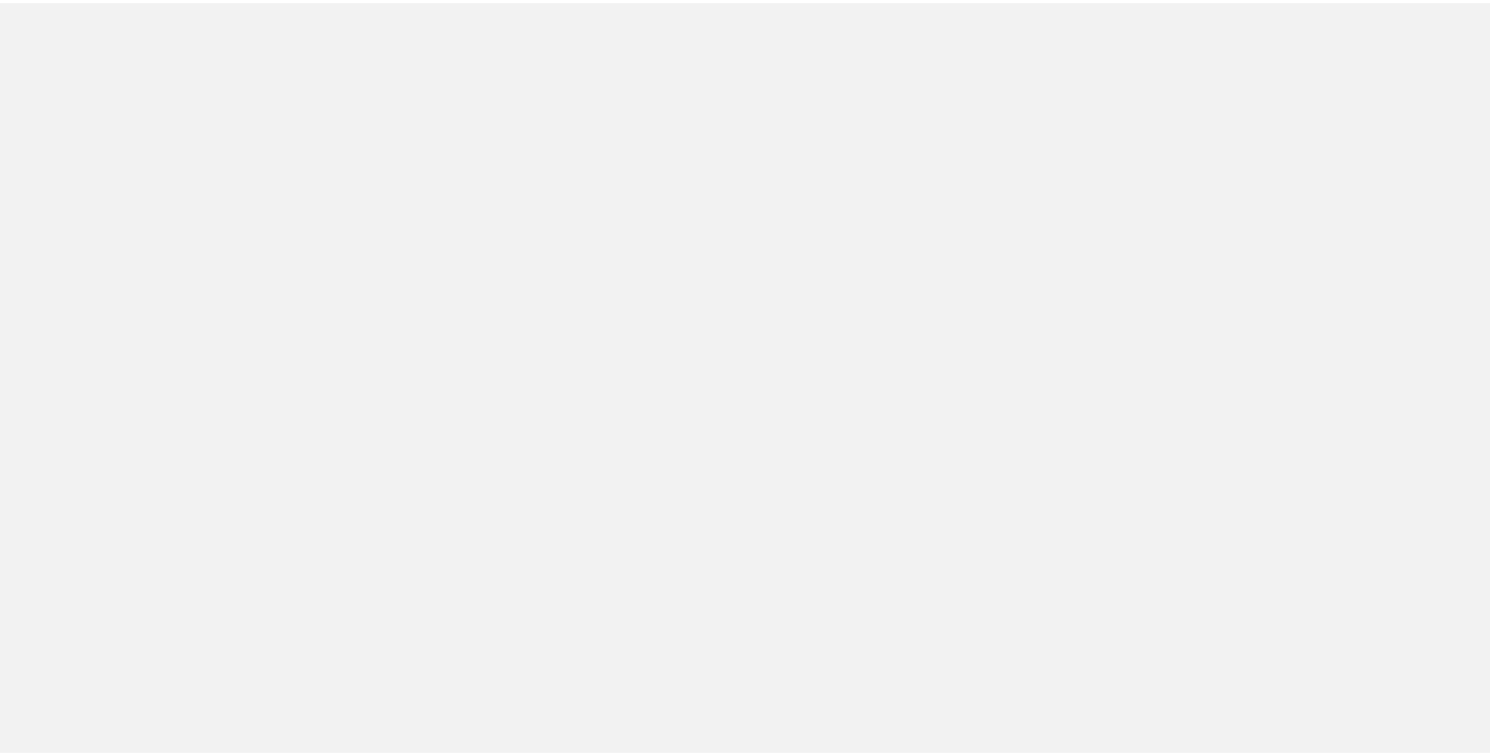
scroll to position [43, 0]
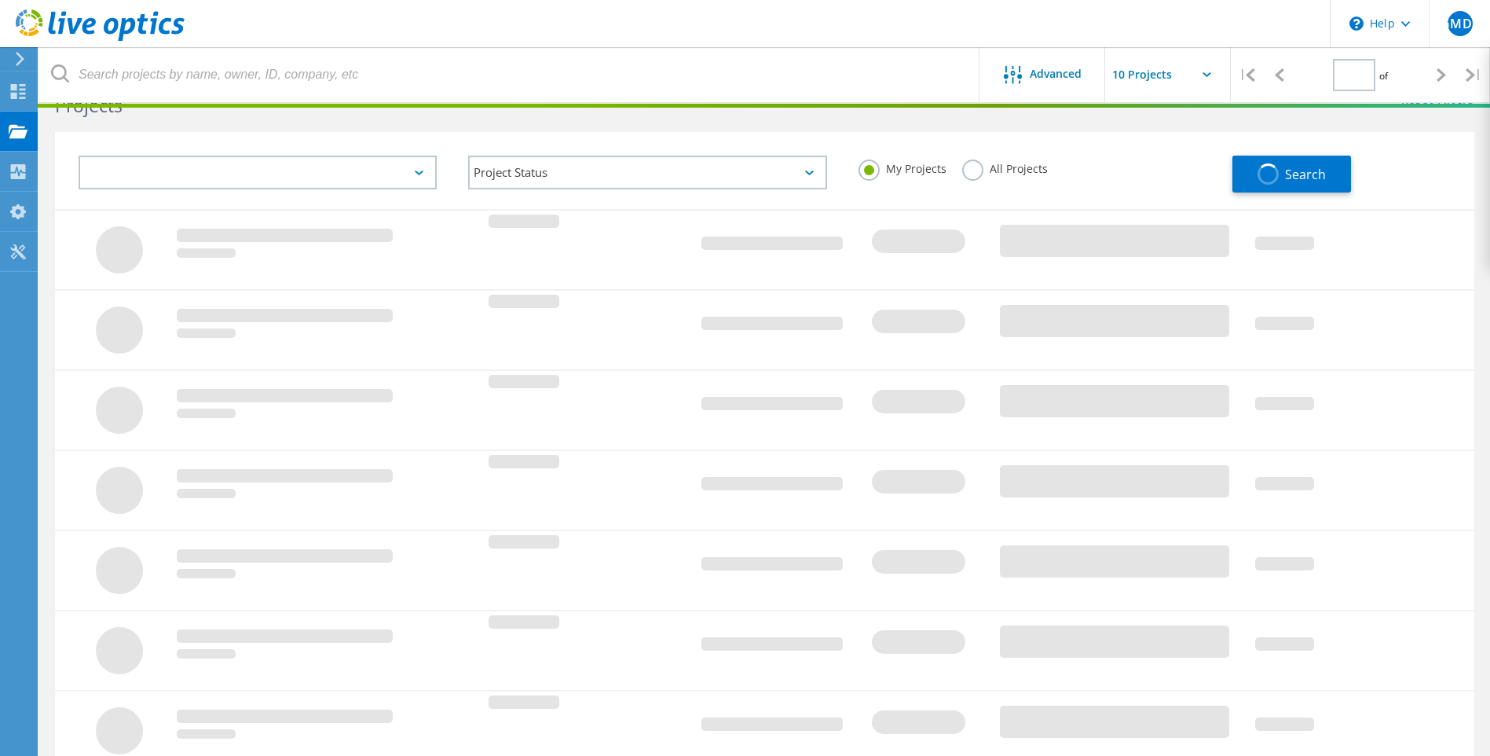
type input "1"
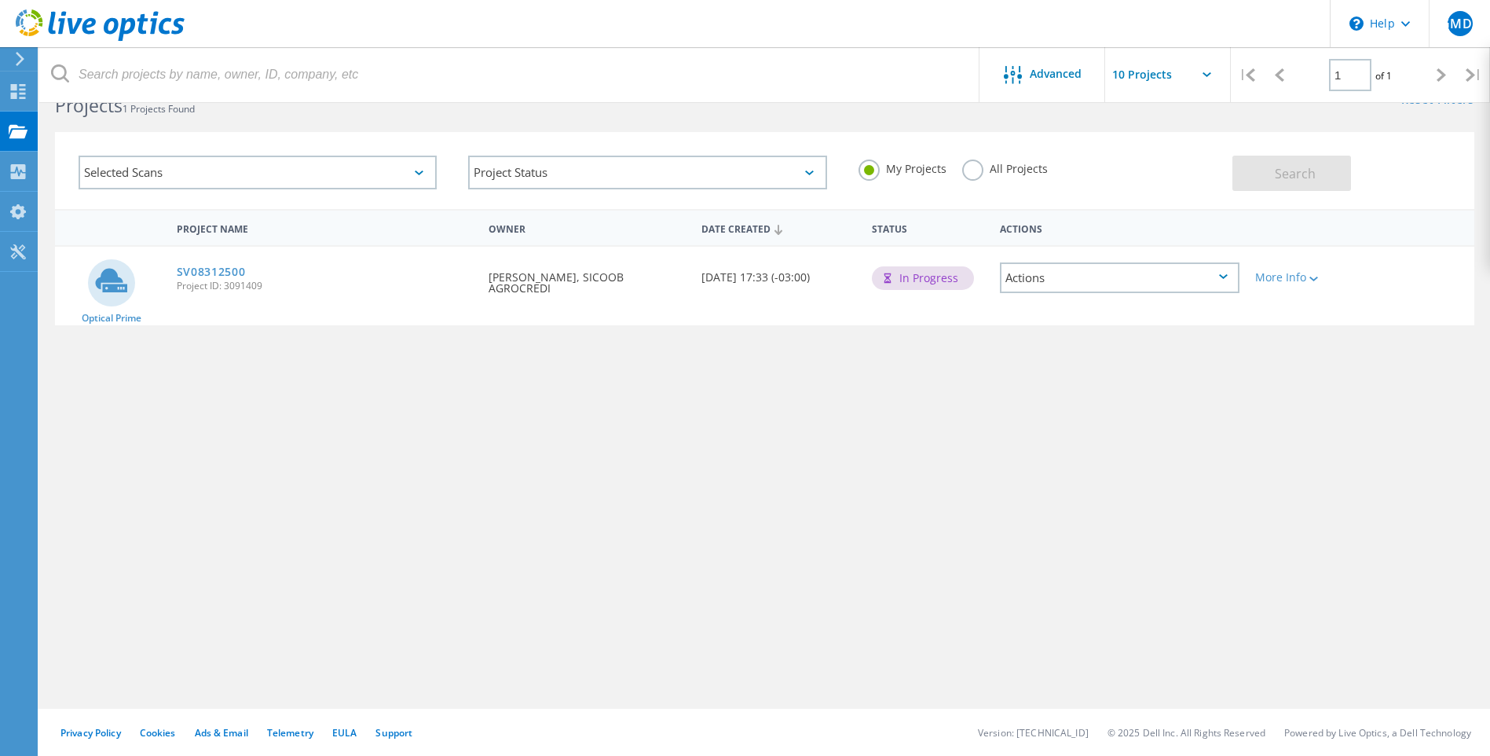
click at [1041, 277] on div "Actions" at bounding box center [1120, 277] width 240 height 31
click at [1041, 320] on div "Delete" at bounding box center [1119, 314] width 236 height 24
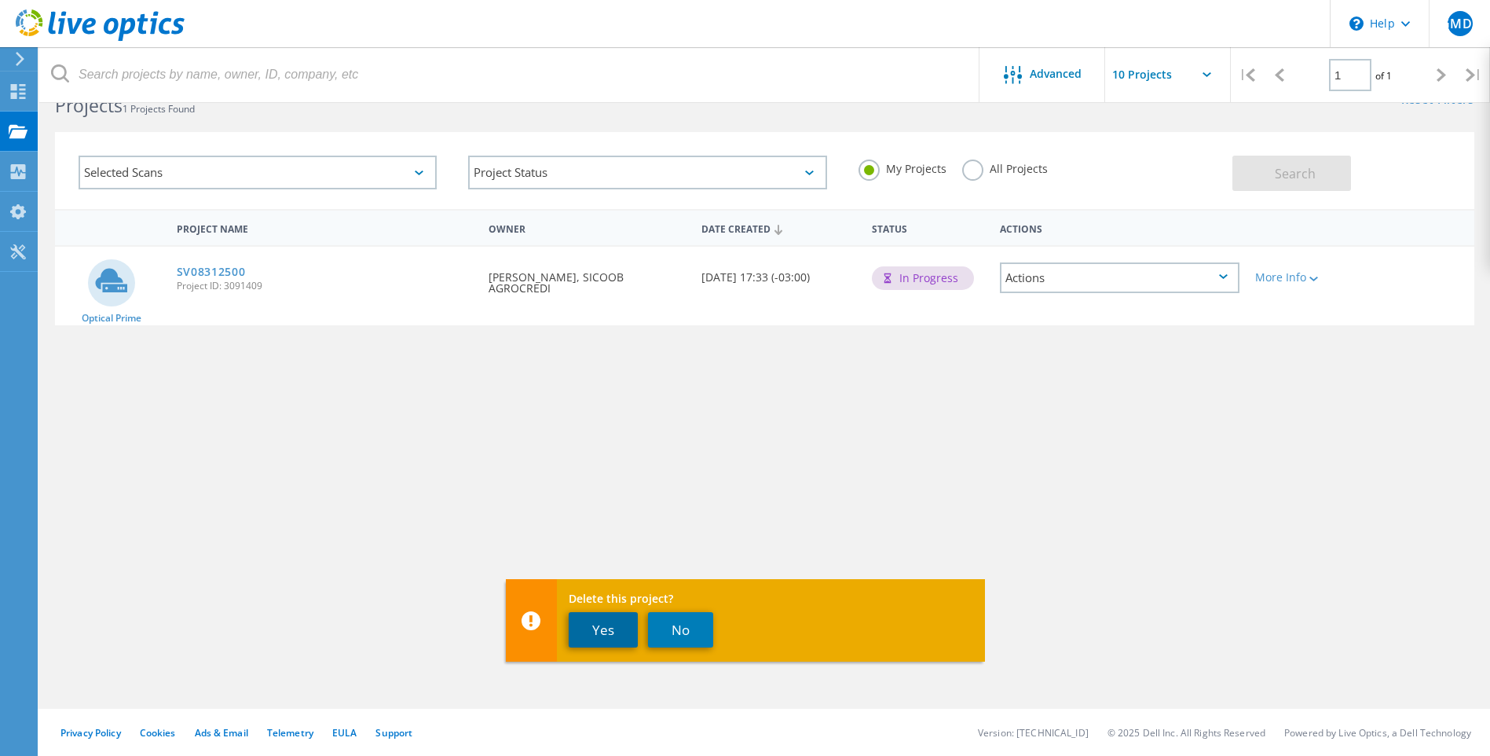
click at [586, 626] on button "Yes" at bounding box center [603, 629] width 69 height 35
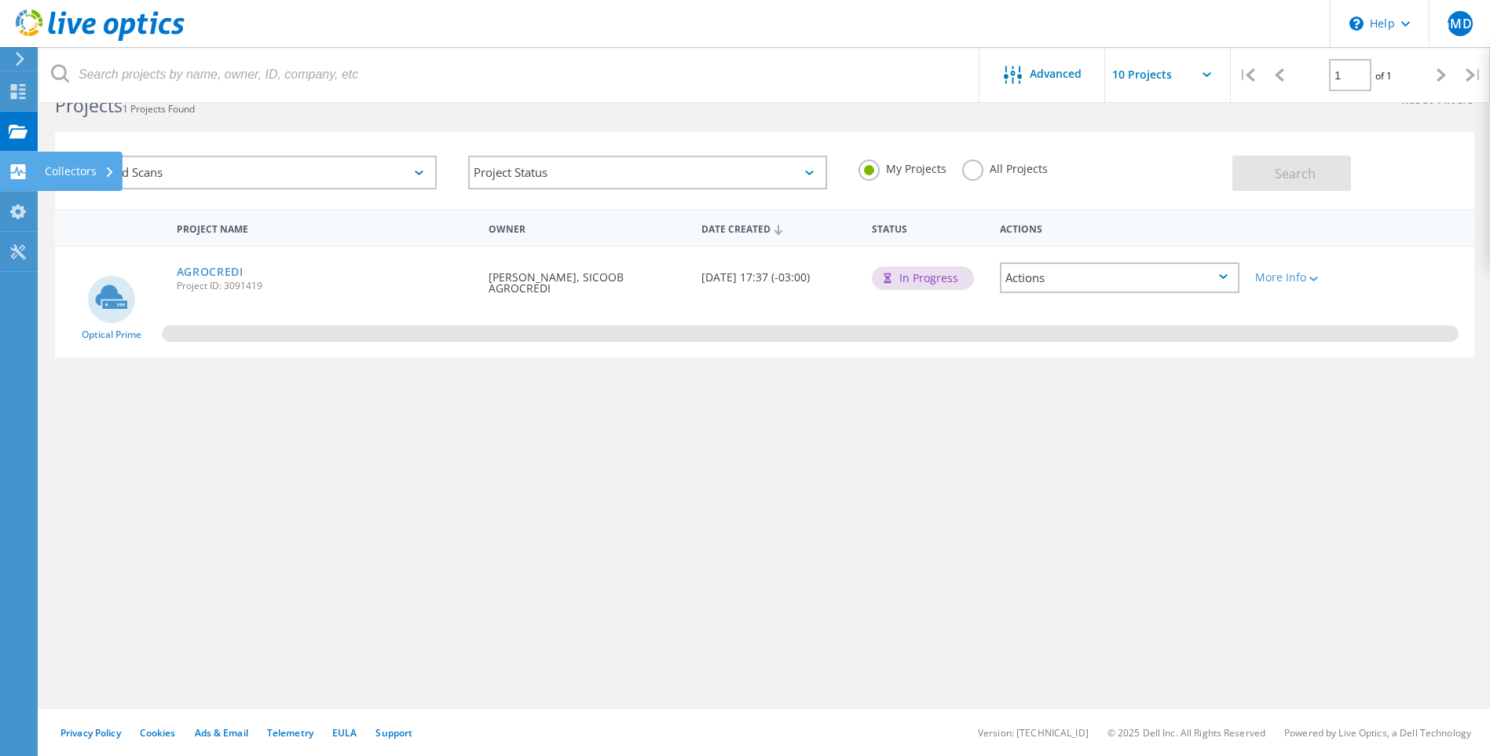
click at [60, 170] on div "Collectors" at bounding box center [80, 171] width 70 height 11
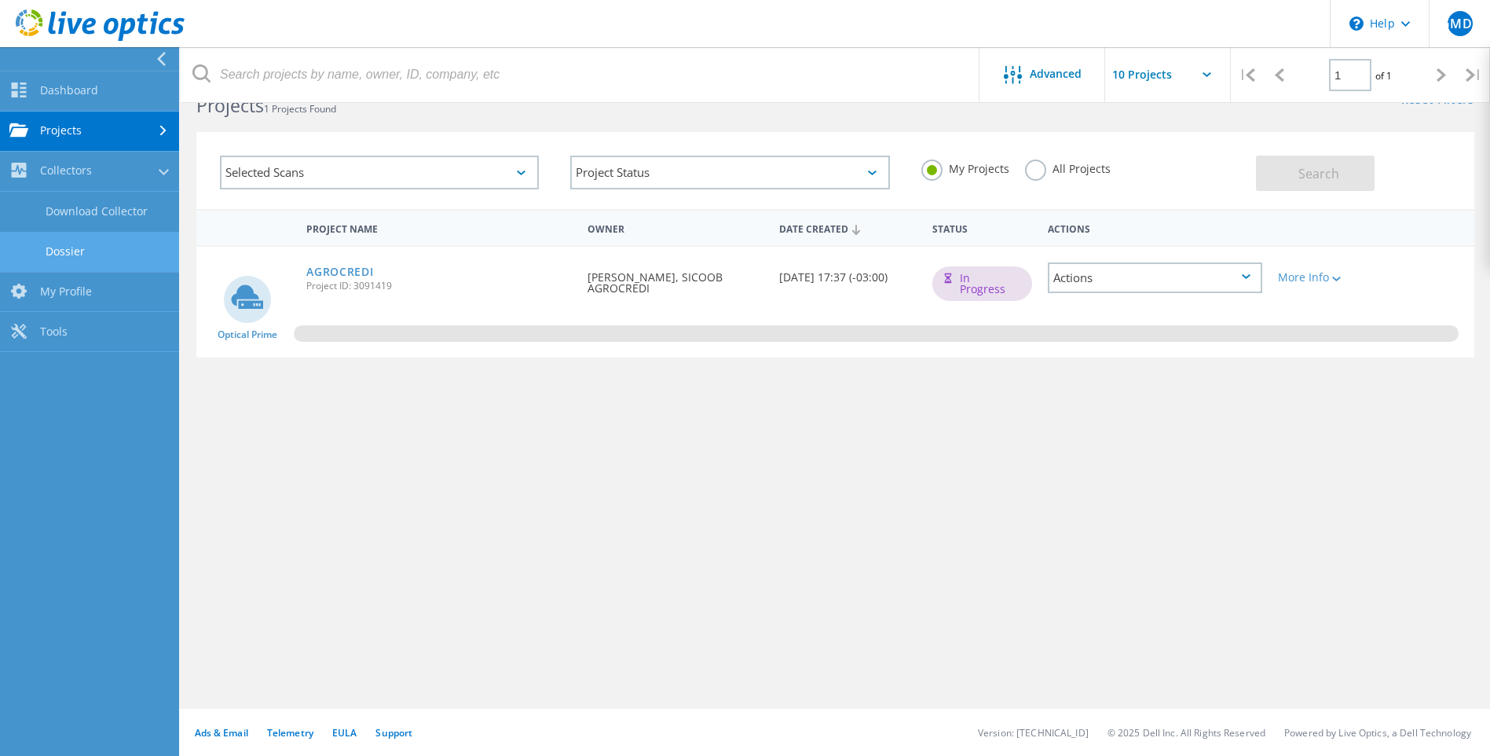
click at [72, 249] on link "Dossier" at bounding box center [89, 252] width 179 height 40
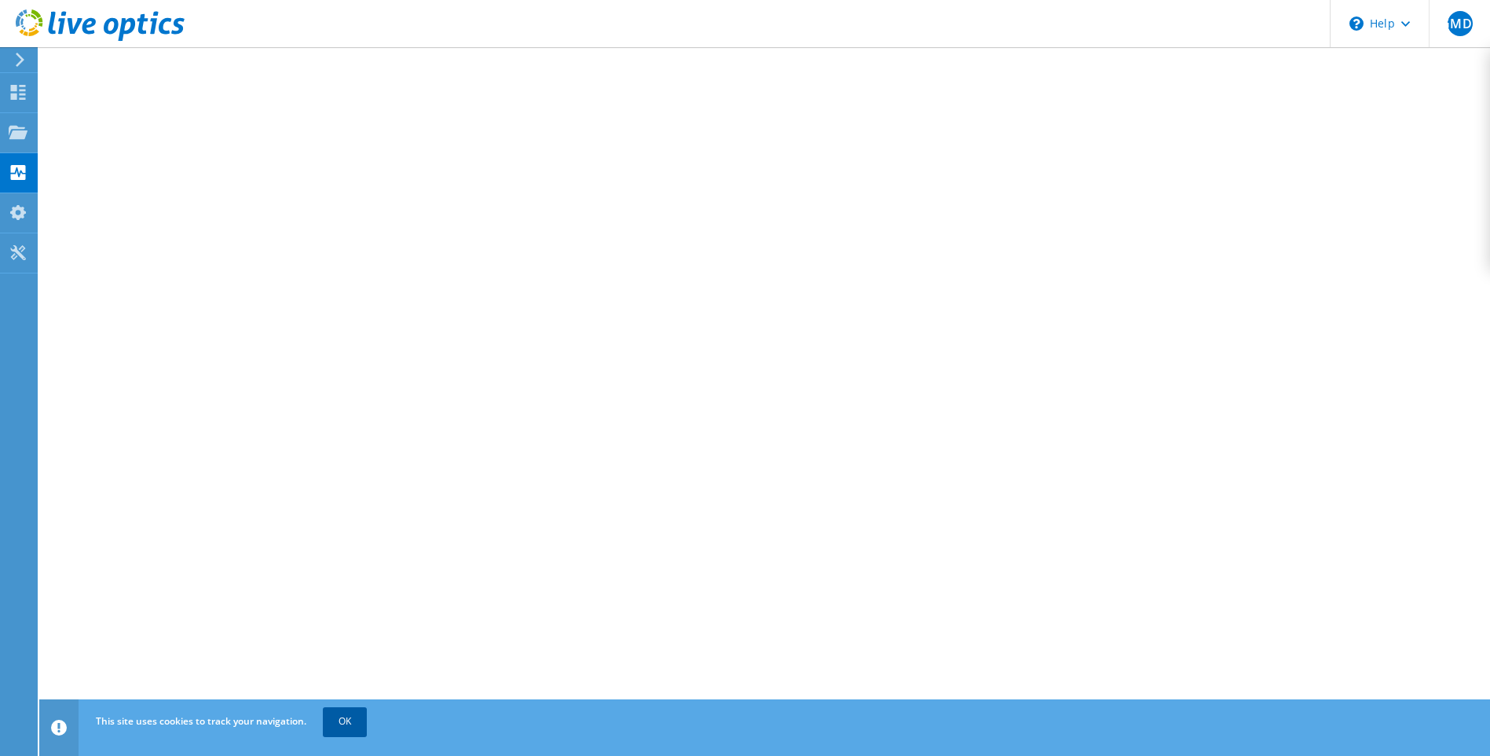
click at [360, 716] on link "OK" at bounding box center [345, 721] width 44 height 28
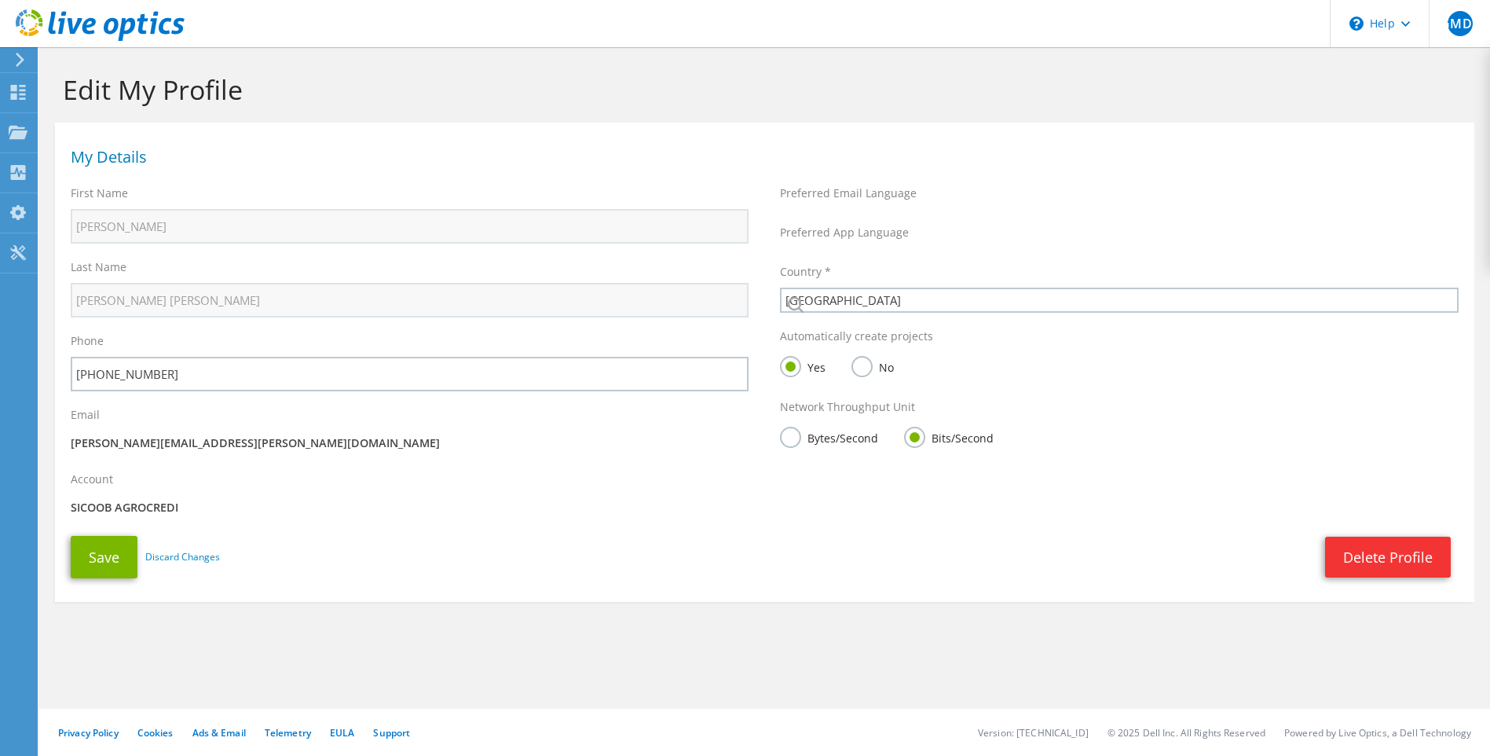
select select "30"
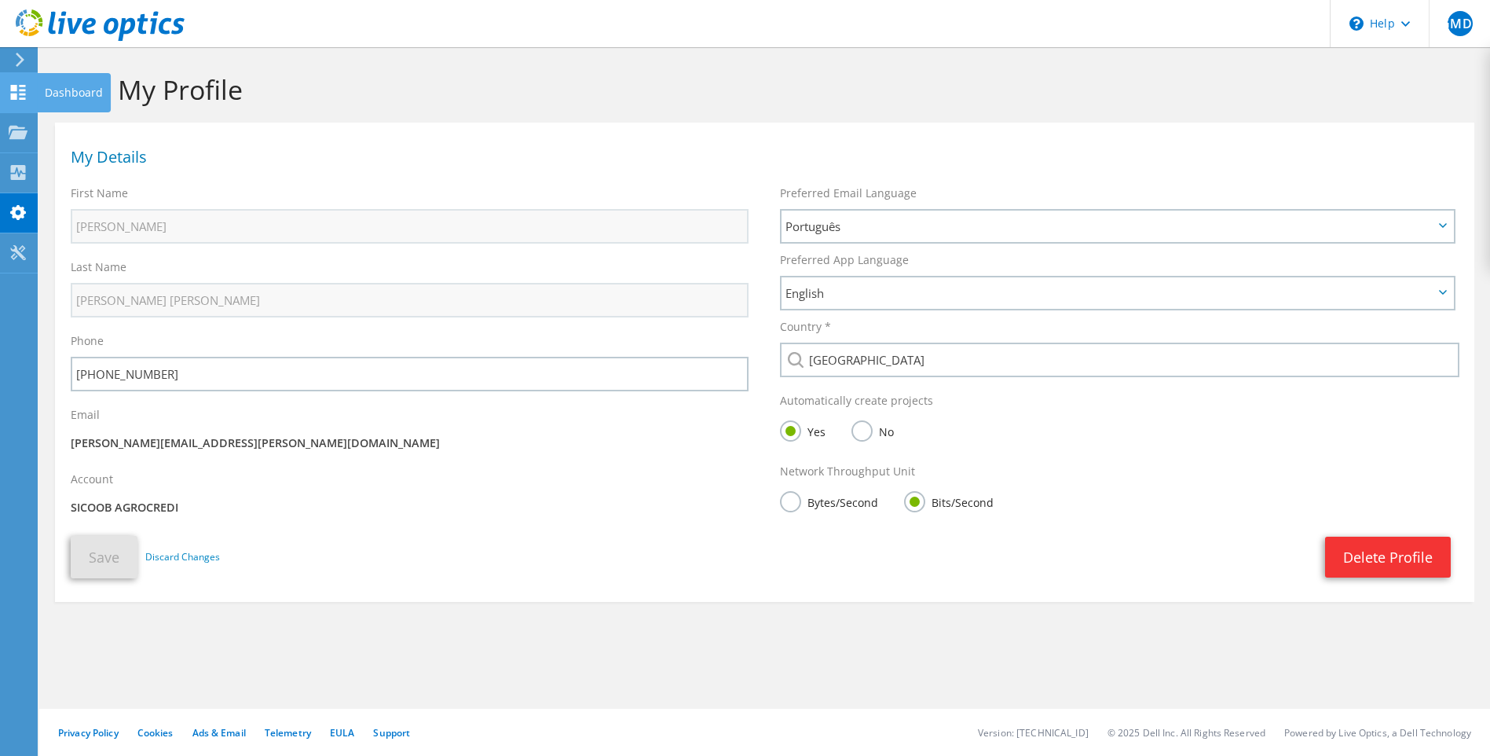
click at [16, 85] on icon at bounding box center [18, 92] width 19 height 15
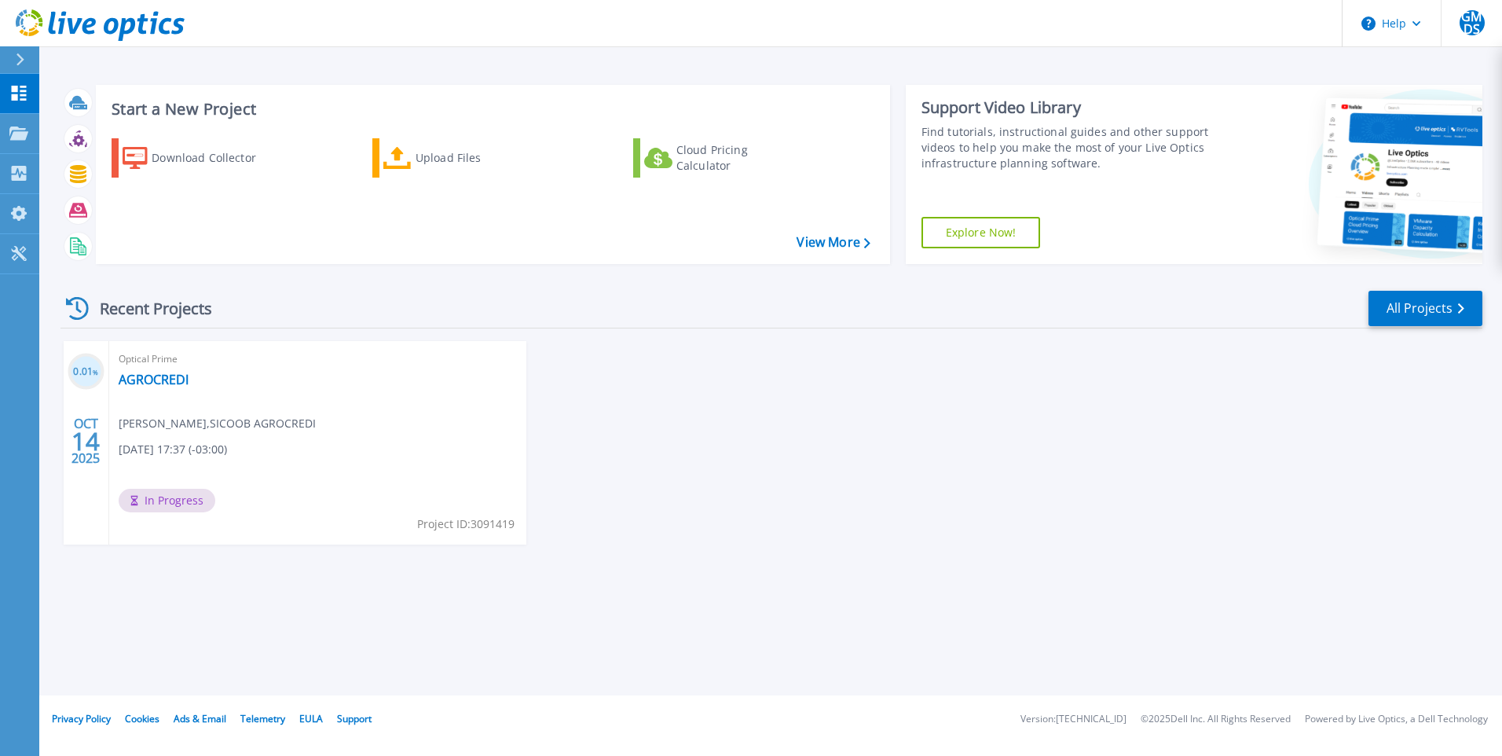
click at [146, 370] on div "Optical Prime AGROCREDI Gabriel Moreira da Silva , SICOOB AGROCREDI 10/14/2025,…" at bounding box center [317, 442] width 417 height 203
click at [140, 376] on link "AGROCREDI" at bounding box center [154, 380] width 70 height 16
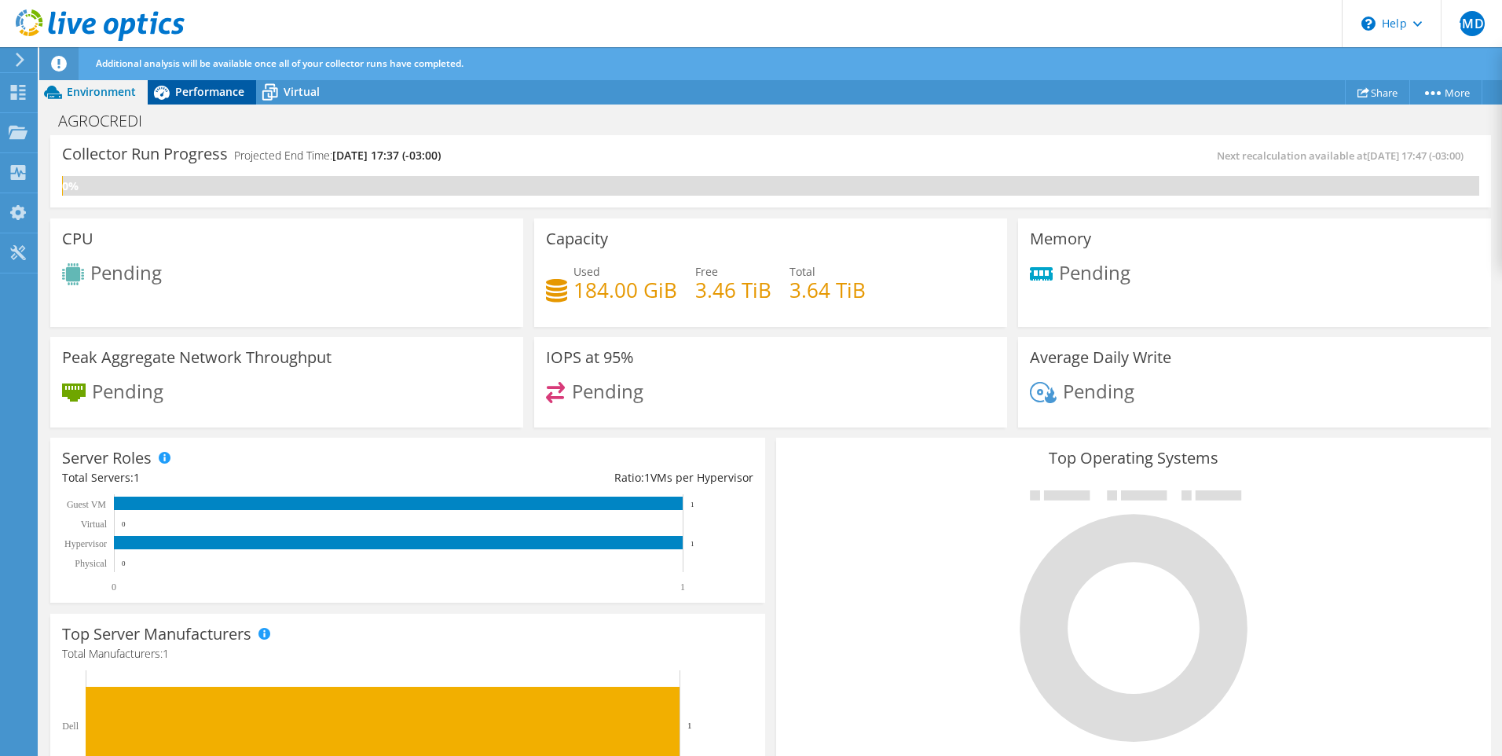
click at [180, 101] on div "Performance" at bounding box center [202, 91] width 108 height 25
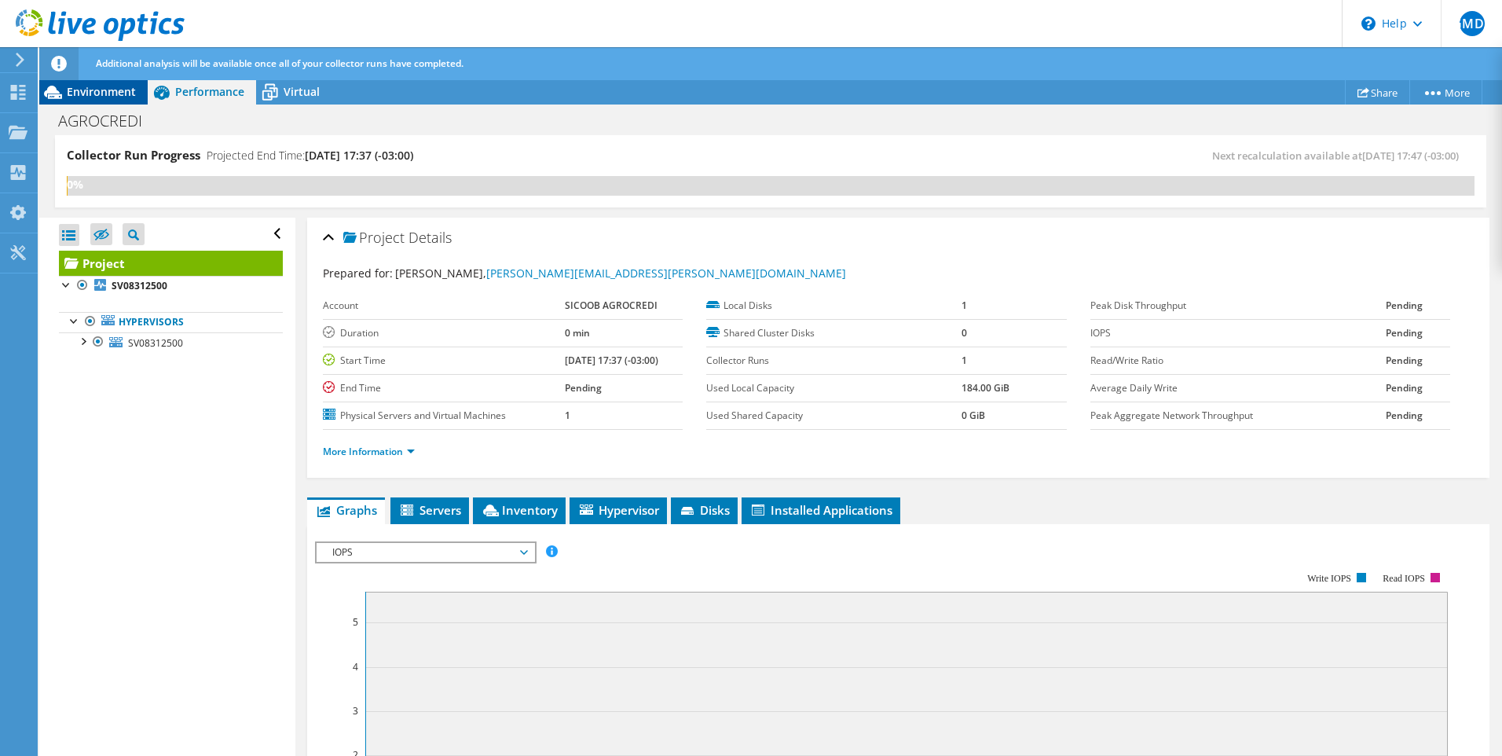
click at [85, 97] on span "Environment" at bounding box center [101, 91] width 69 height 15
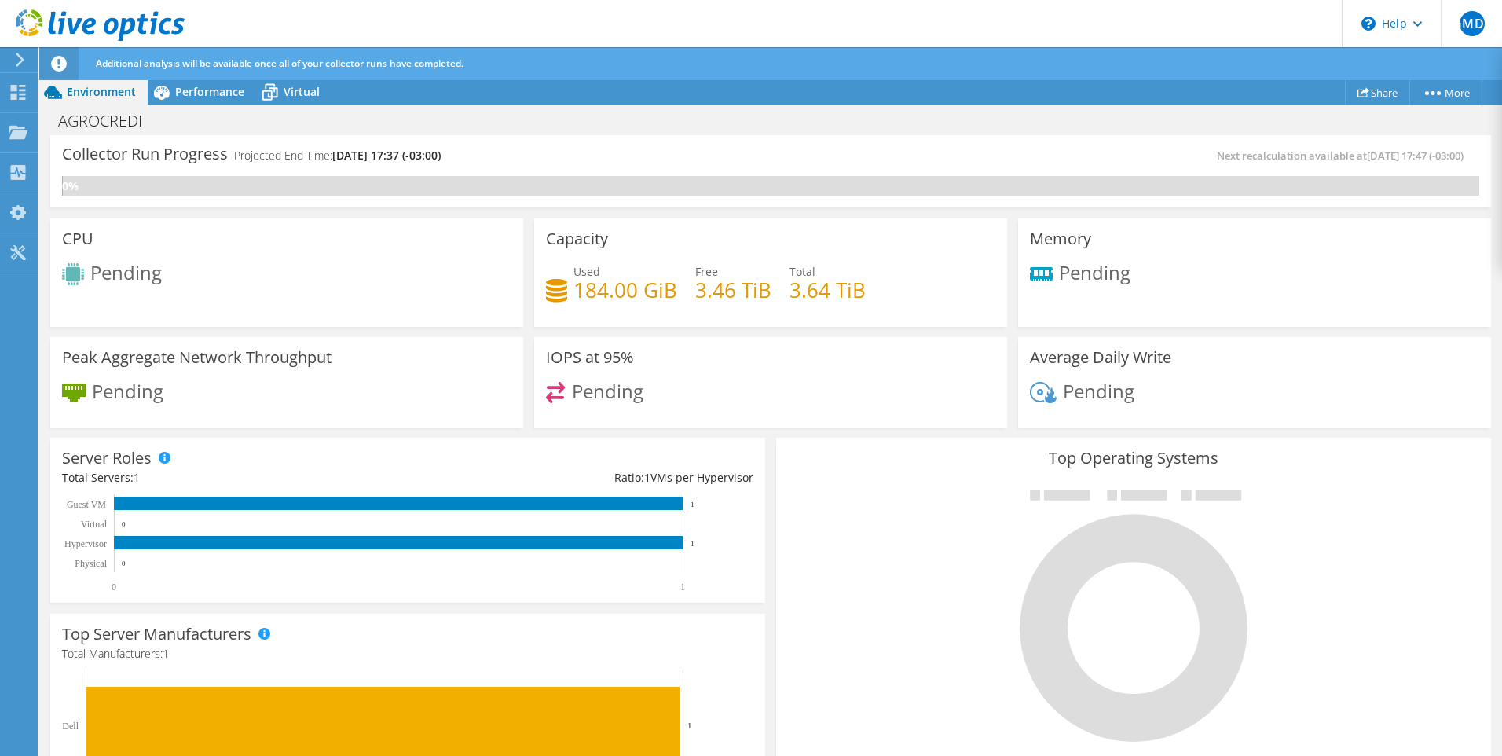
click at [887, 389] on div "Pending" at bounding box center [770, 399] width 449 height 34
click at [876, 480] on div "Top Operating Systems Windows Linux VMware" at bounding box center [1133, 625] width 715 height 376
click at [906, 374] on div "IOPS at 95% Pending" at bounding box center [770, 382] width 473 height 91
